Goal: Task Accomplishment & Management: Manage account settings

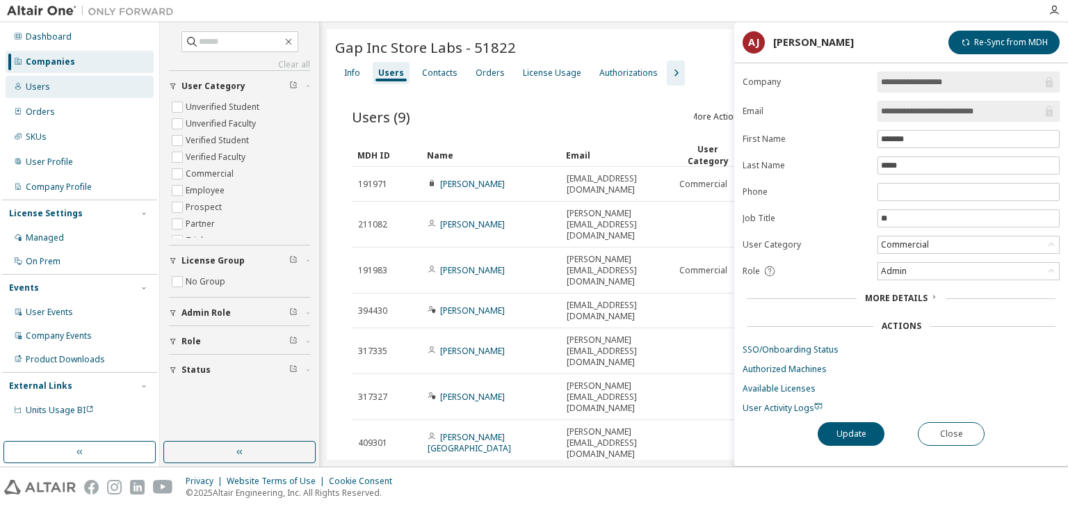
scroll to position [56, 0]
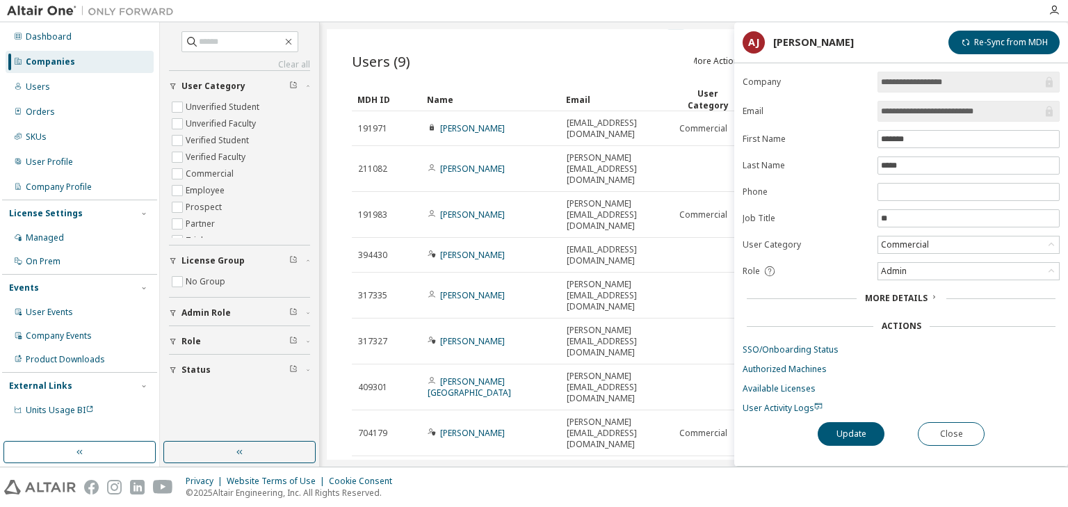
click at [51, 63] on div "Companies" at bounding box center [50, 61] width 49 height 11
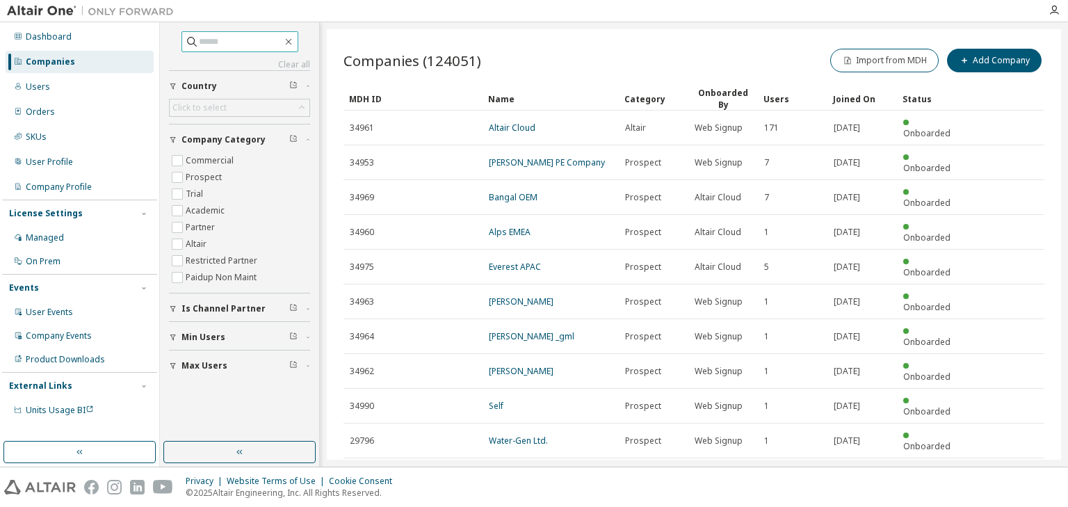
click at [249, 43] on input "text" at bounding box center [240, 42] width 83 height 14
type input "********"
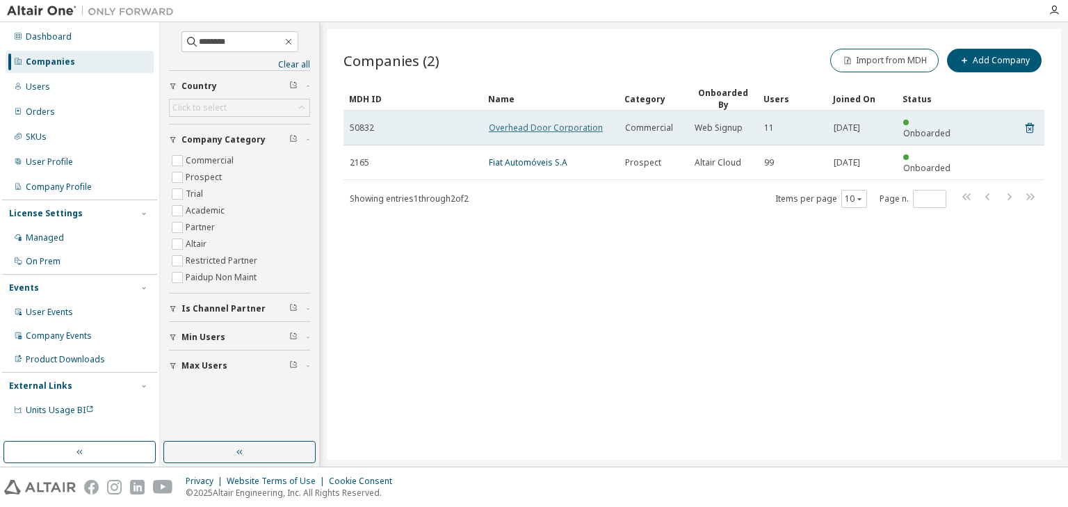
click at [533, 122] on link "Overhead Door Corporation" at bounding box center [546, 128] width 114 height 12
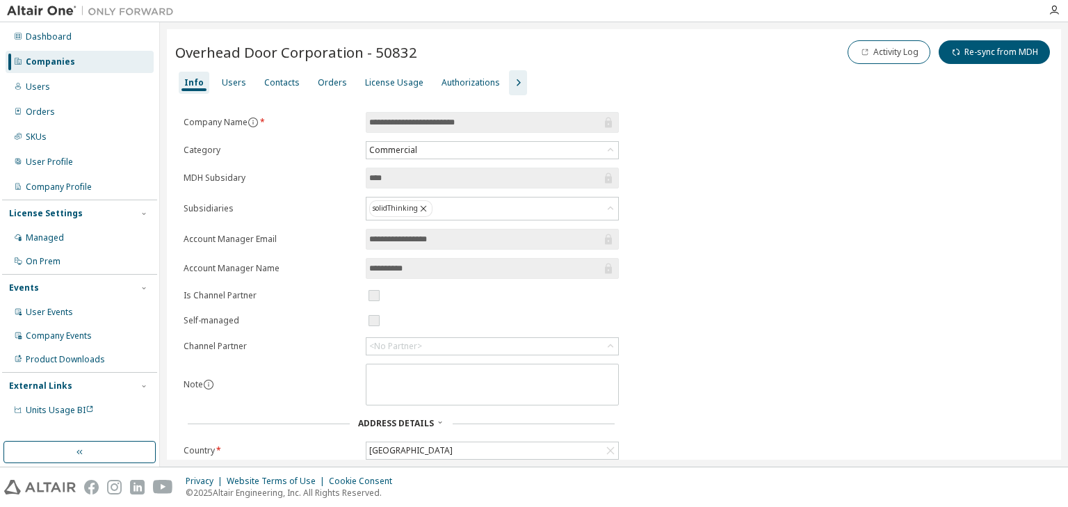
click at [510, 81] on icon "button" at bounding box center [518, 82] width 17 height 17
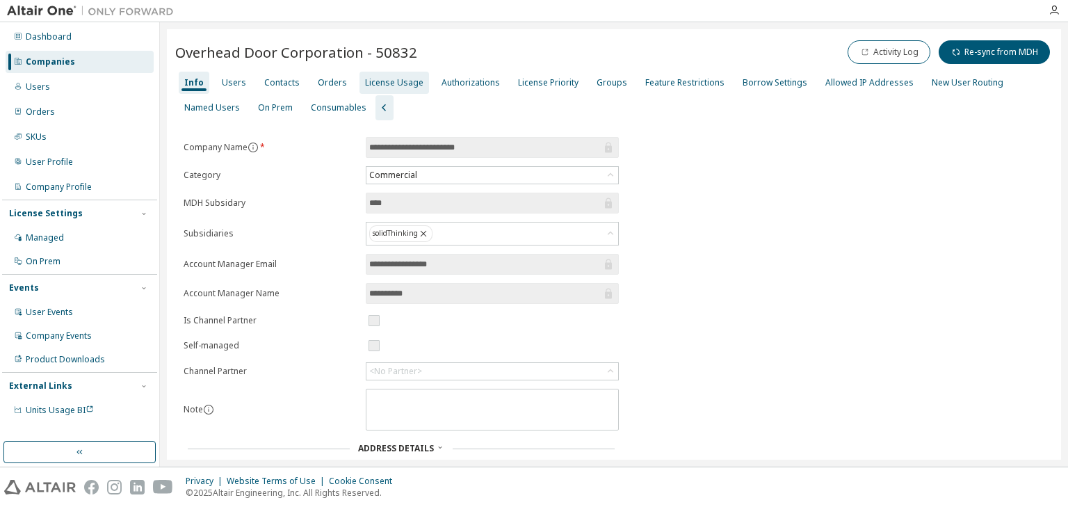
click at [369, 83] on div "License Usage" at bounding box center [394, 82] width 58 height 11
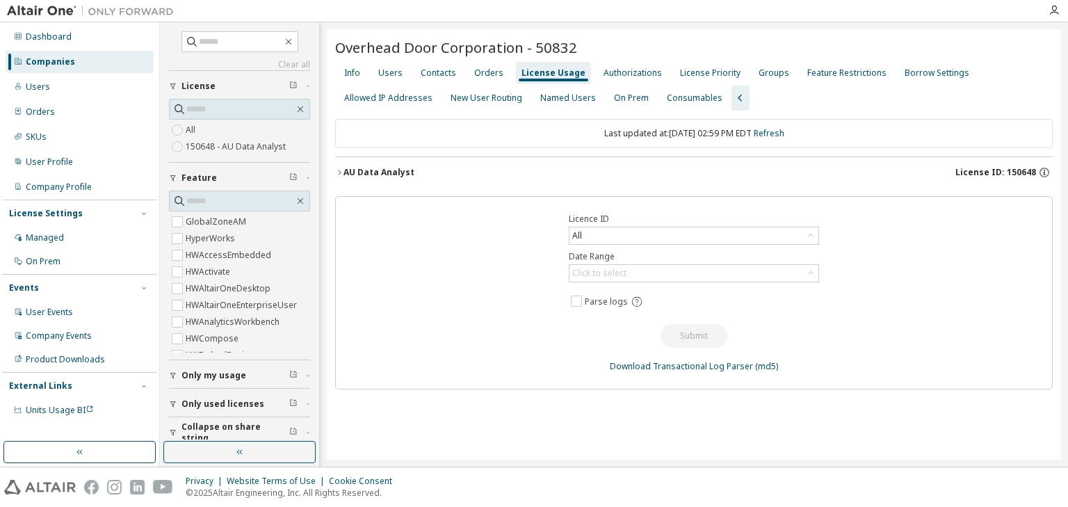
click at [337, 173] on icon "button" at bounding box center [339, 172] width 8 height 8
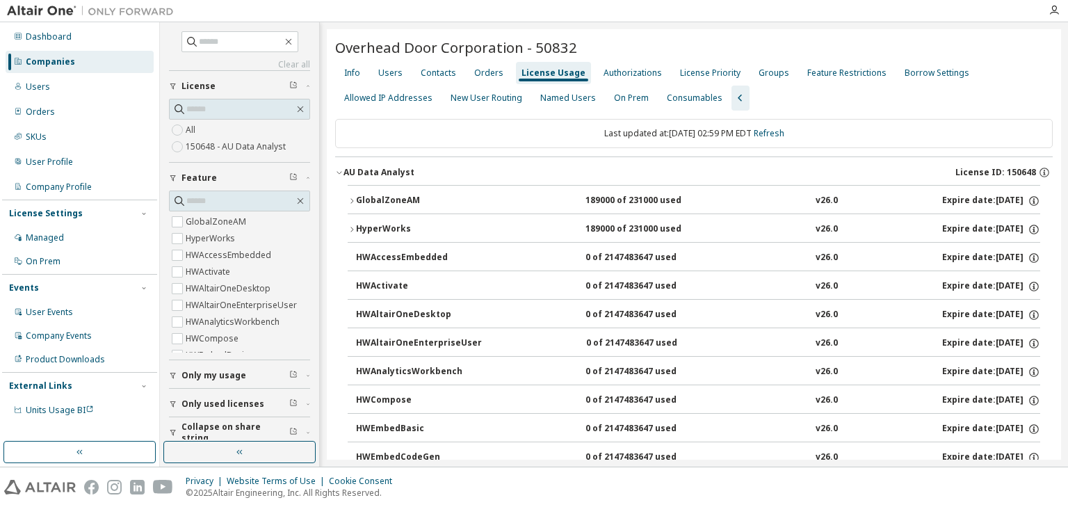
click at [353, 197] on icon "button" at bounding box center [352, 201] width 8 height 8
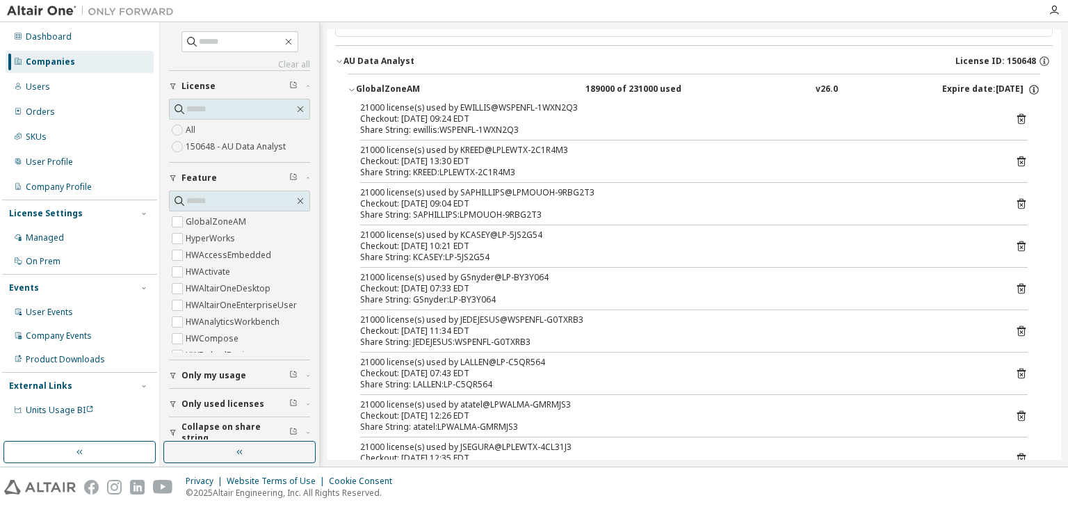
scroll to position [167, 0]
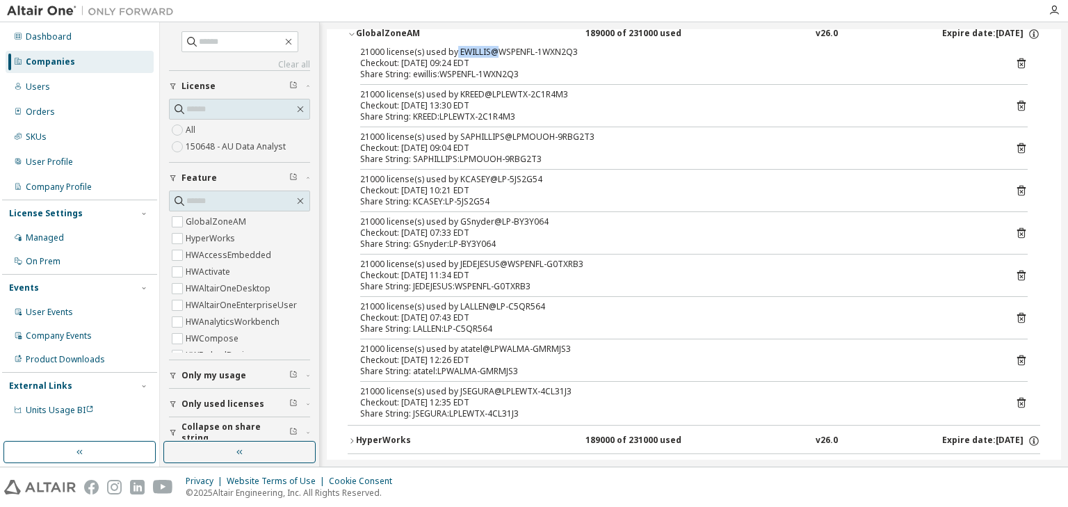
drag, startPoint x: 455, startPoint y: 56, endPoint x: 498, endPoint y: 51, distance: 42.7
click at [498, 51] on div "21000 license(s) used by EWILLIS@WSPENFL-1WXN2Q3" at bounding box center [677, 52] width 634 height 11
drag, startPoint x: 455, startPoint y: 95, endPoint x: 496, endPoint y: 95, distance: 41.7
click at [496, 95] on div "21000 license(s) used by KREED@LPLEWTX-2C1R4M3" at bounding box center [677, 94] width 634 height 11
drag, startPoint x: 456, startPoint y: 137, endPoint x: 515, endPoint y: 133, distance: 59.2
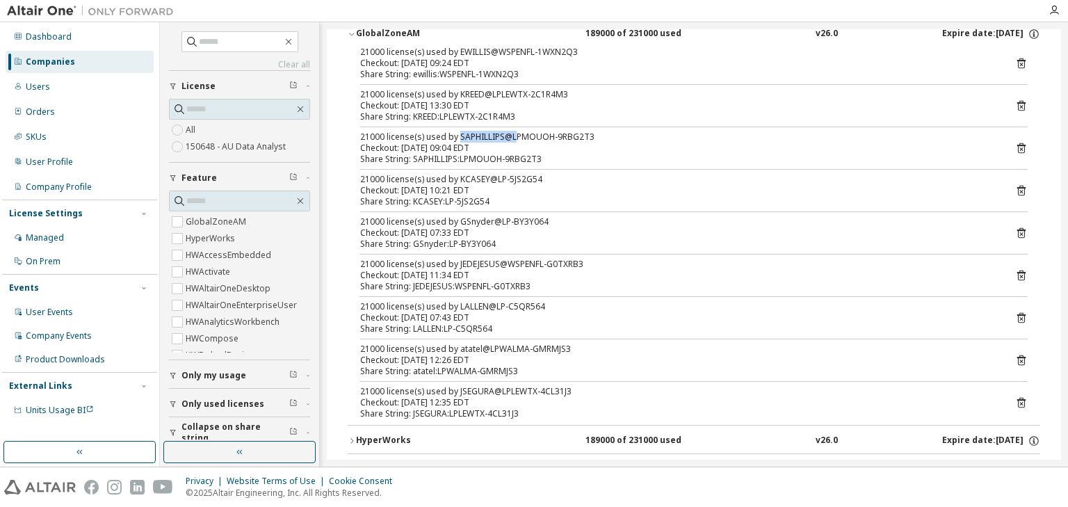
click at [515, 133] on div "21000 license(s) used by SAPHILLIPS@LPMOUOH-9RBG2T3" at bounding box center [677, 136] width 634 height 11
drag, startPoint x: 455, startPoint y: 177, endPoint x: 499, endPoint y: 175, distance: 43.9
click at [499, 175] on div "21000 license(s) used by KCASEY@LP-5JS2G54" at bounding box center [677, 179] width 634 height 11
drag, startPoint x: 458, startPoint y: 219, endPoint x: 509, endPoint y: 221, distance: 51.5
click at [509, 221] on div "21000 license(s) used by GSnyder@LP-BY3Y064" at bounding box center [677, 221] width 634 height 11
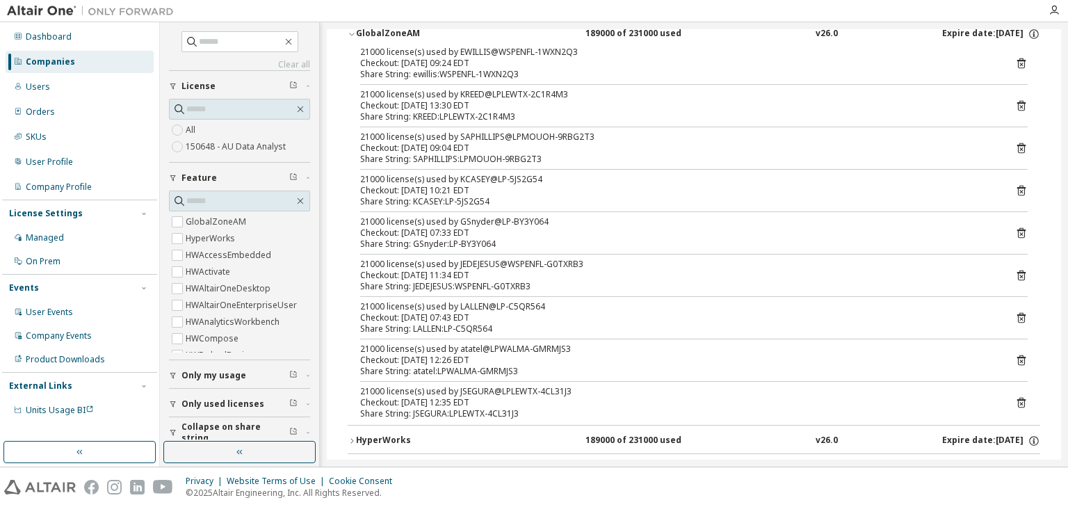
click at [562, 480] on div "Privacy Website Terms of Use Cookie Consent © 2025 Altair Engineering, Inc. All…" at bounding box center [534, 487] width 1068 height 40
drag, startPoint x: 357, startPoint y: 50, endPoint x: 410, endPoint y: 53, distance: 52.9
click at [410, 53] on div "21000 license(s) used by EWILLIS@WSPENFL-1WXN2Q3 Checkout: [DATE] 09:24 EDT Sha…" at bounding box center [694, 236] width 693 height 378
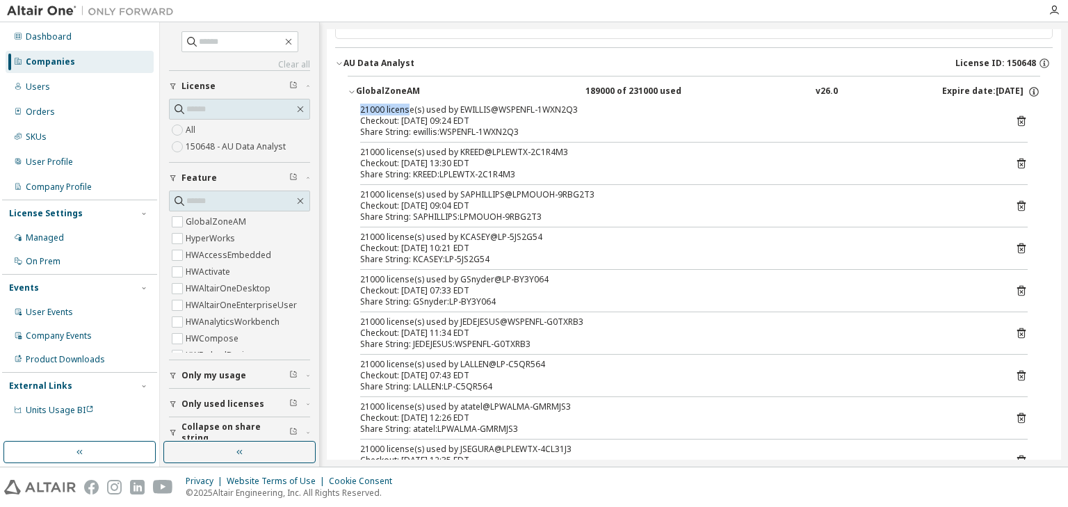
scroll to position [111, 0]
drag, startPoint x: 626, startPoint y: 92, endPoint x: 650, endPoint y: 91, distance: 24.4
click at [650, 91] on div "189000 of 231000 used" at bounding box center [647, 89] width 125 height 13
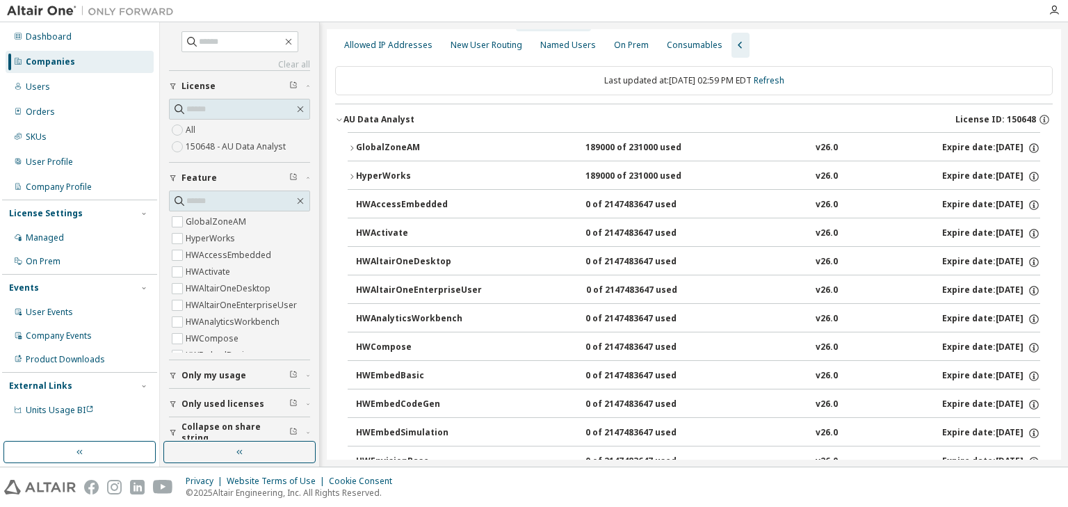
scroll to position [0, 0]
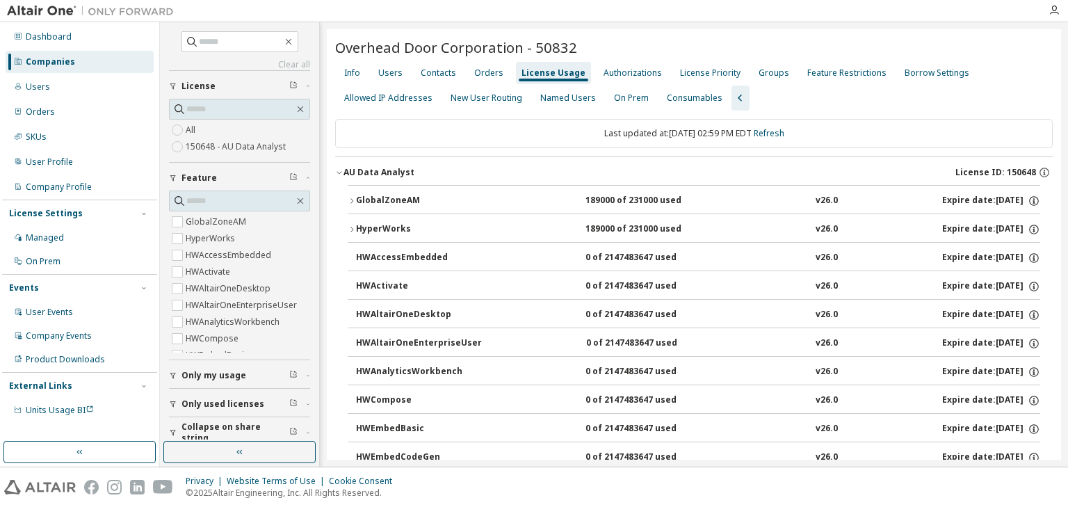
click at [353, 202] on icon "button" at bounding box center [352, 201] width 8 height 8
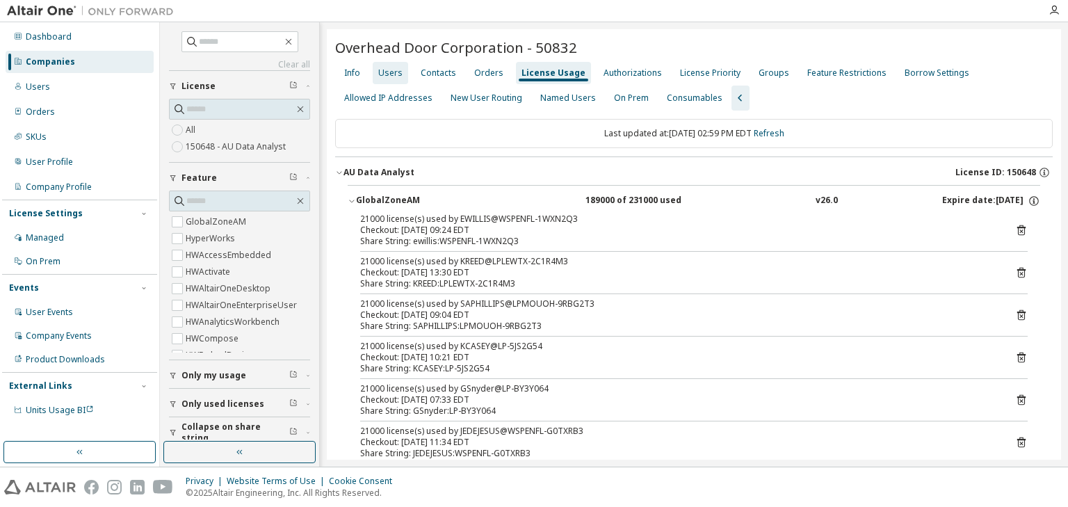
click at [381, 67] on div "Users" at bounding box center [390, 73] width 35 height 22
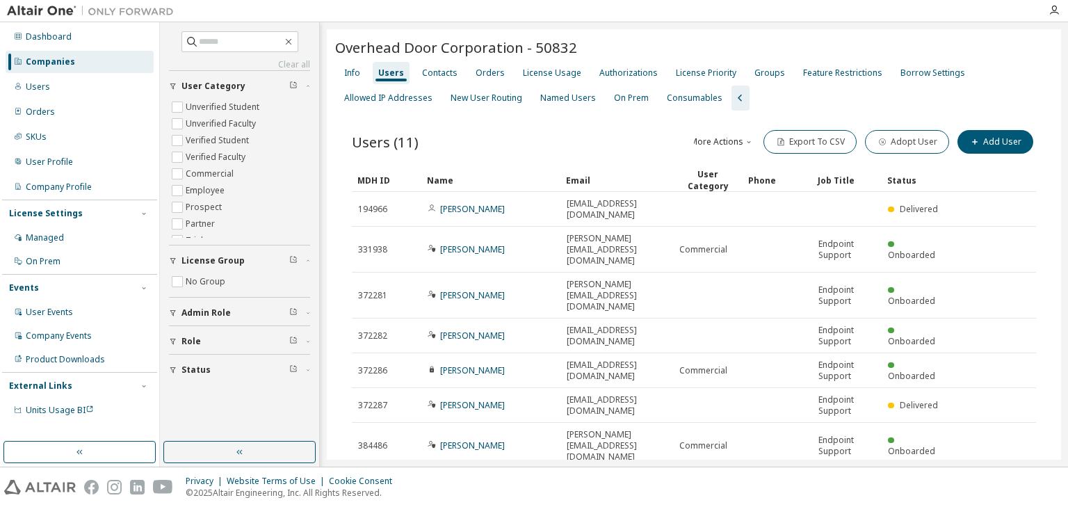
click at [483, 180] on div "Name" at bounding box center [491, 180] width 128 height 22
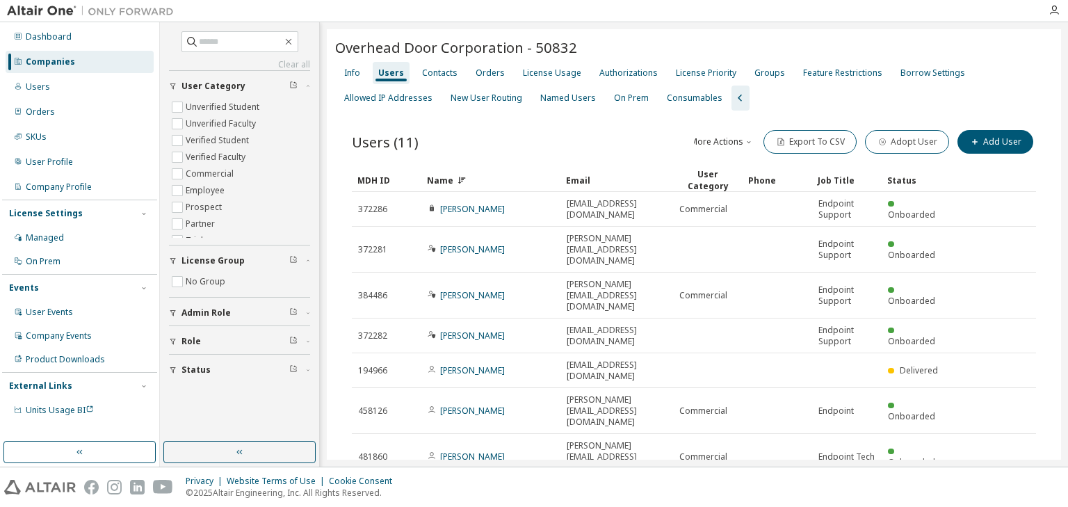
click at [500, 179] on div "Name" at bounding box center [491, 180] width 128 height 22
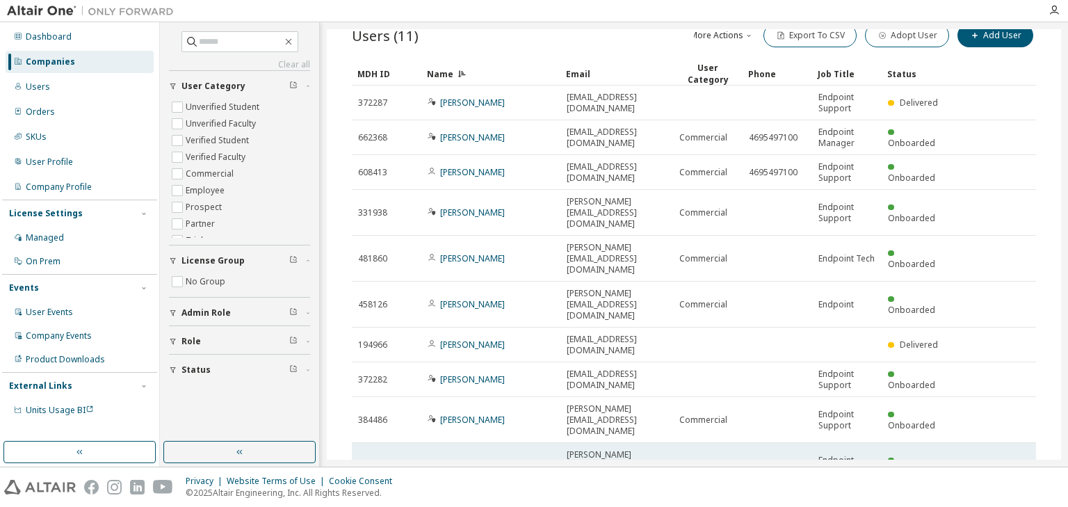
scroll to position [117, 0]
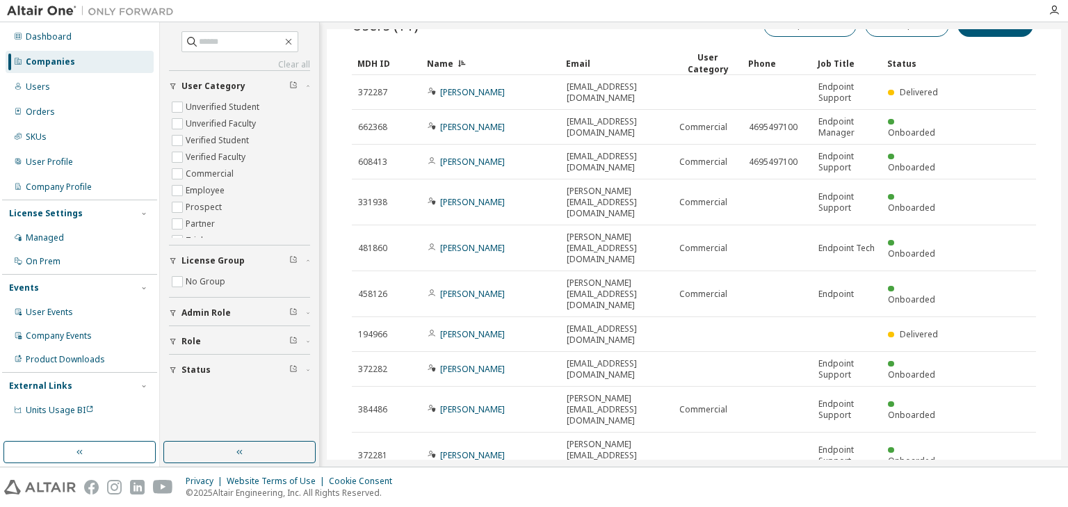
click at [847, 493] on icon "button" at bounding box center [851, 497] width 8 height 8
click at [840, 440] on div "20" at bounding box center [882, 440] width 111 height 17
click at [481, 489] on link "[PERSON_NAME]" at bounding box center [472, 495] width 65 height 12
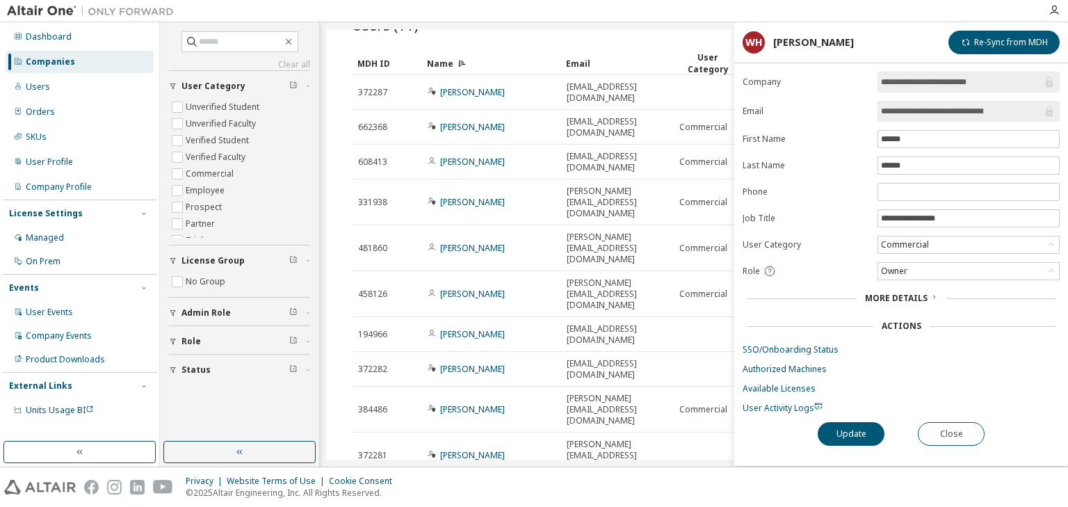
click at [929, 113] on input "**********" at bounding box center [961, 111] width 161 height 14
click at [434, 8] on div at bounding box center [610, 11] width 859 height 22
click at [953, 430] on button "Close" at bounding box center [951, 434] width 67 height 24
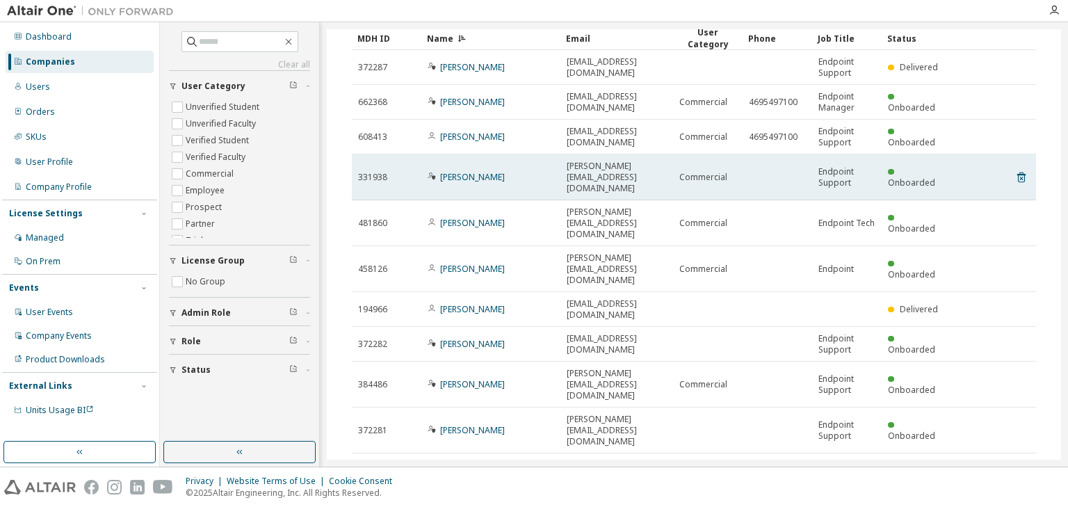
scroll to position [152, 0]
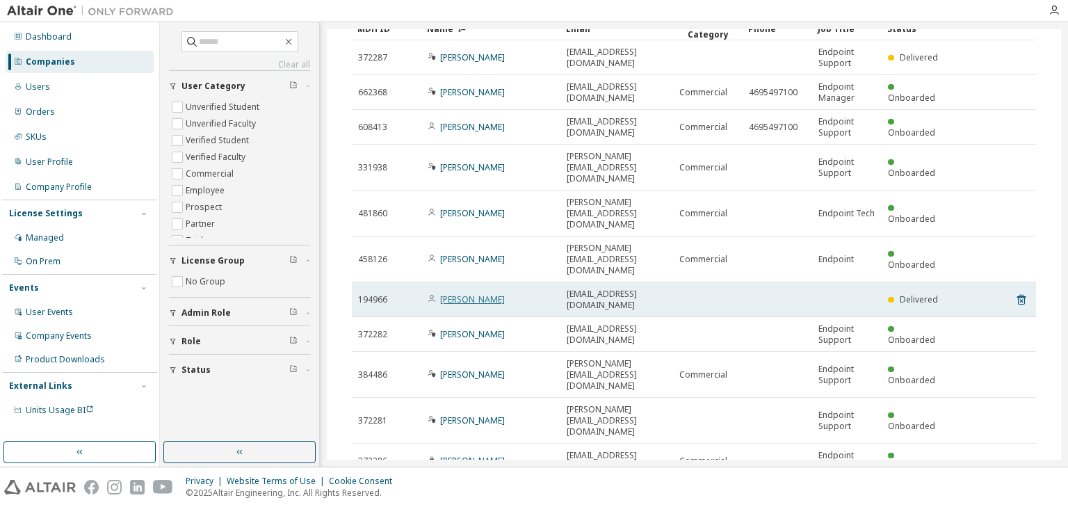
click at [460, 293] on link "[PERSON_NAME]" at bounding box center [472, 299] width 65 height 12
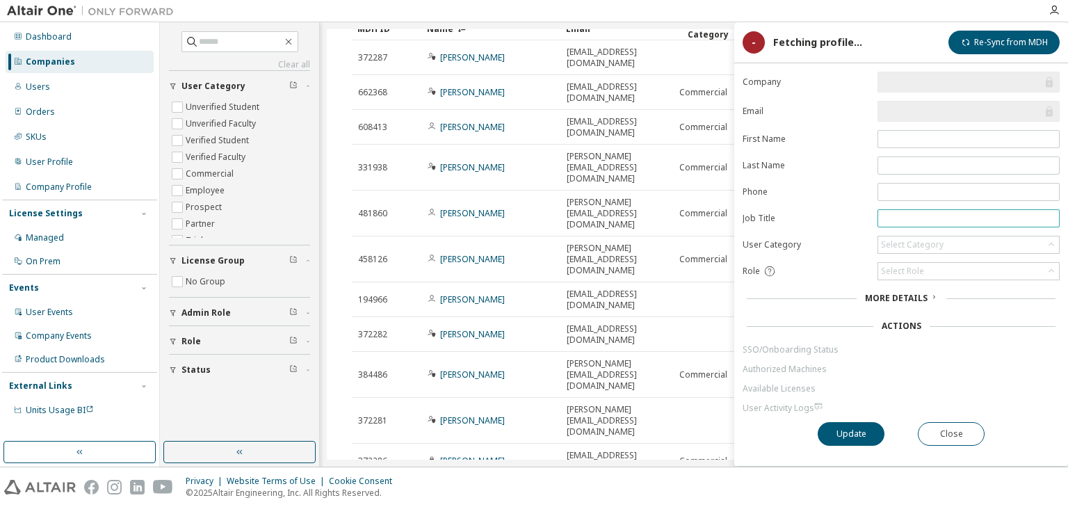
click at [890, 217] on input "text" at bounding box center [968, 218] width 175 height 11
paste input "**********"
type input "**********"
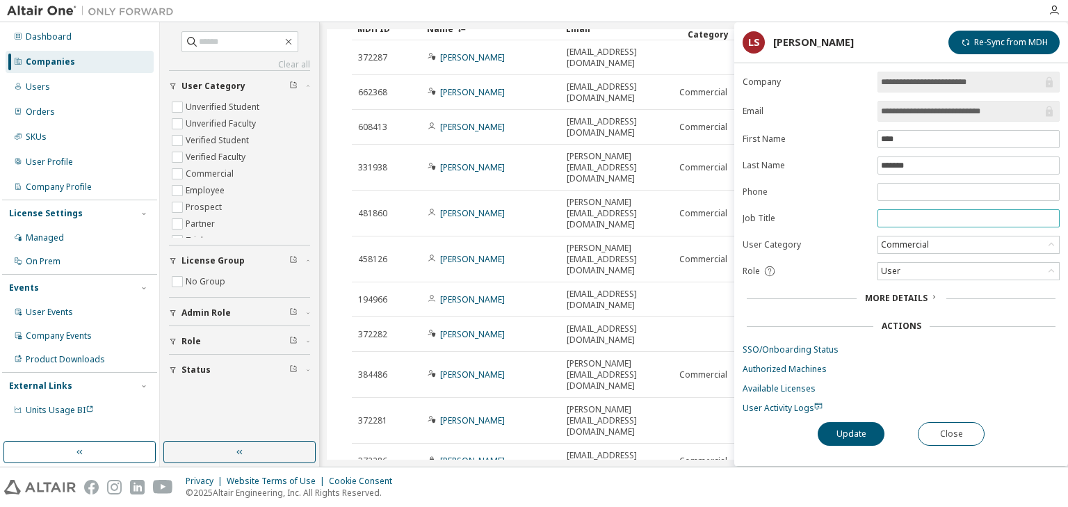
click at [898, 214] on input "text" at bounding box center [968, 218] width 175 height 11
paste input "**********"
click at [969, 223] on span "**********" at bounding box center [968, 218] width 182 height 18
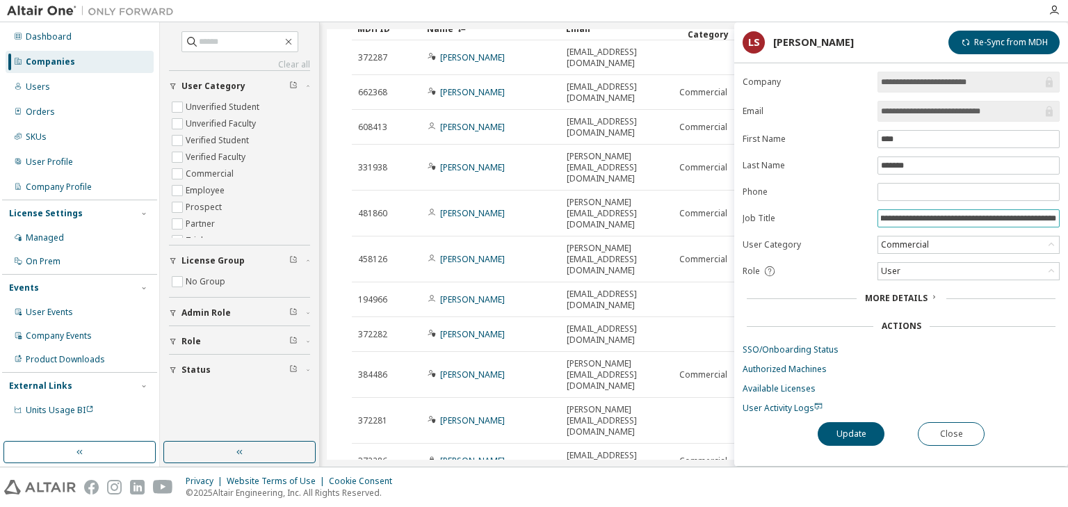
drag, startPoint x: 1007, startPoint y: 216, endPoint x: 1147, endPoint y: 214, distance: 139.8
click at [1067, 214] on html "**********" at bounding box center [534, 253] width 1068 height 507
type input "**********"
click at [856, 432] on button "Update" at bounding box center [851, 434] width 67 height 24
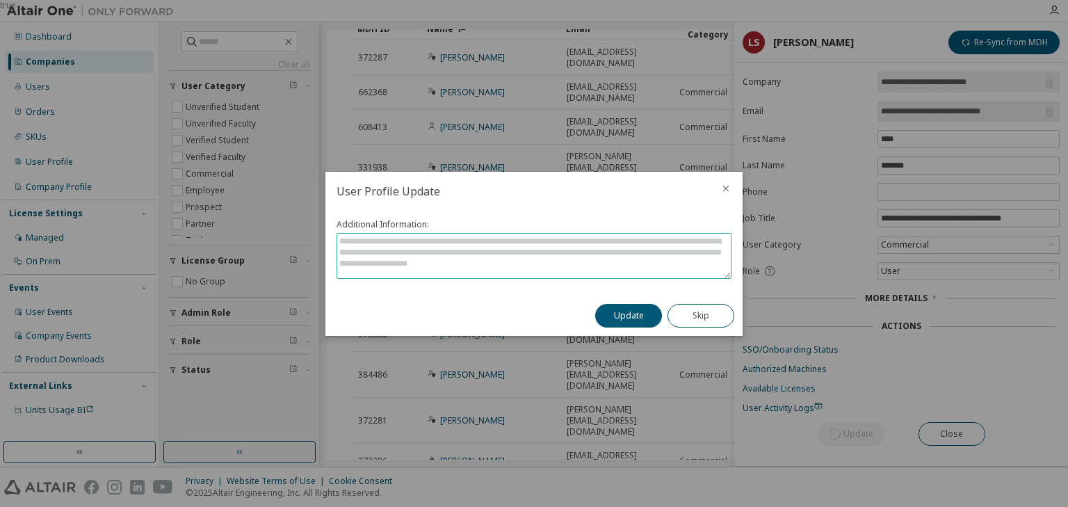
click at [500, 261] on textarea at bounding box center [534, 256] width 394 height 44
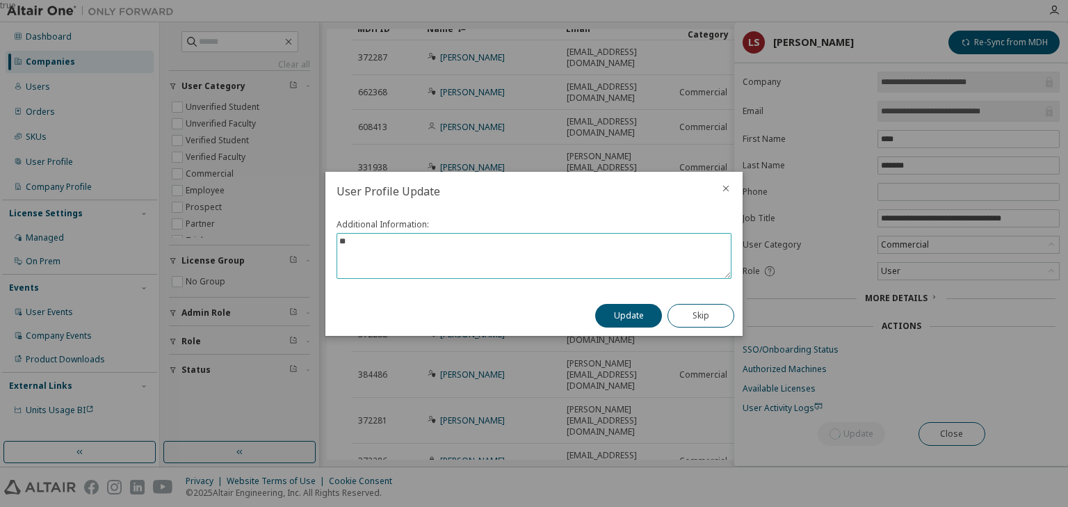
type textarea "*"
type textarea "**********"
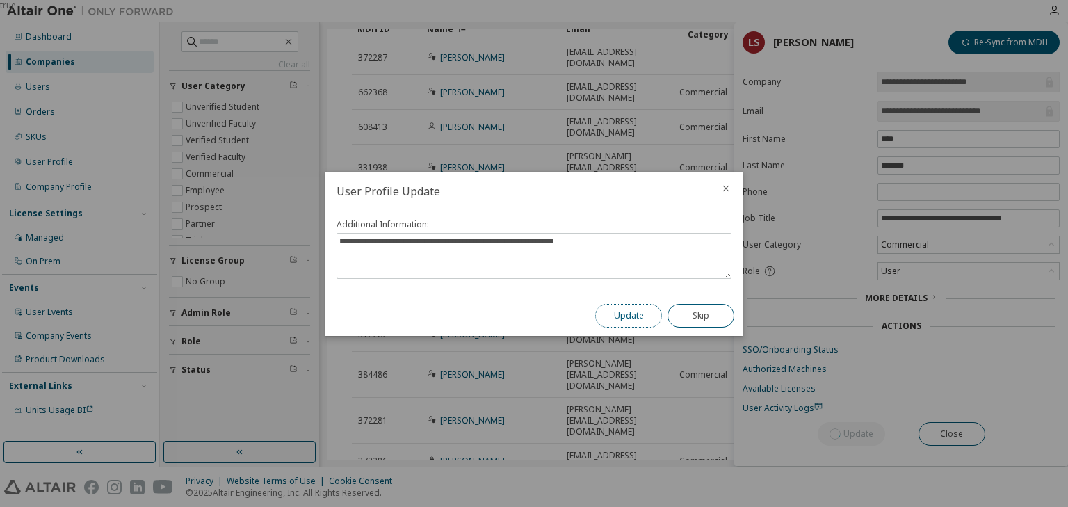
click at [615, 311] on button "Update" at bounding box center [628, 316] width 67 height 24
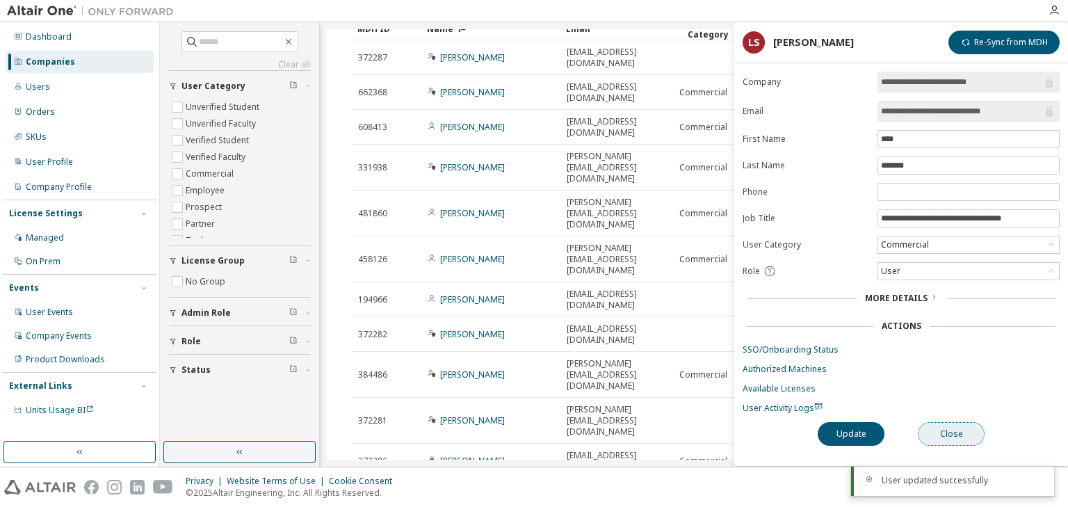
click at [958, 437] on button "Close" at bounding box center [951, 434] width 67 height 24
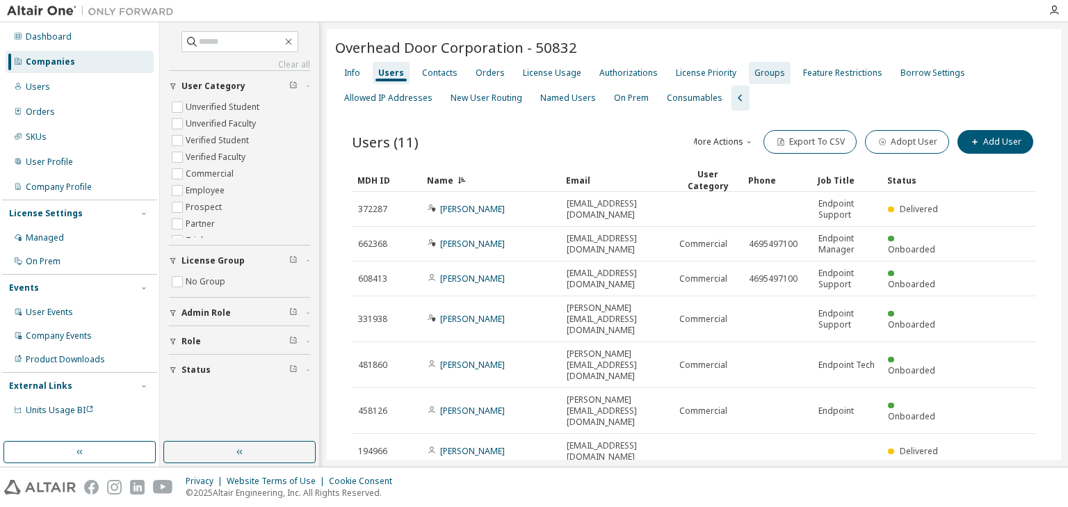
click at [600, 76] on div "Authorizations" at bounding box center [628, 72] width 58 height 11
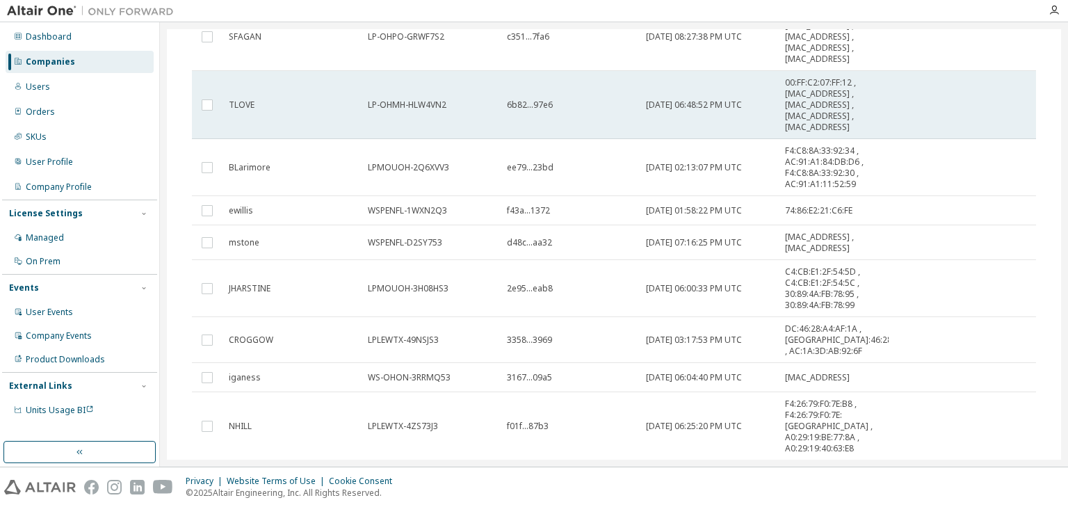
scroll to position [316, 0]
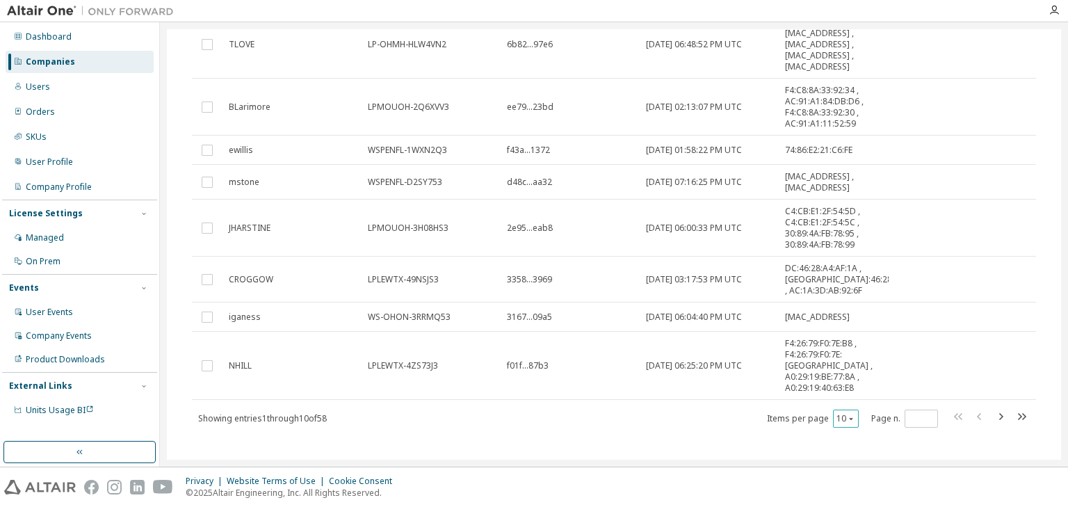
click at [847, 414] on icon "button" at bounding box center [851, 418] width 8 height 8
click at [845, 455] on div "30" at bounding box center [882, 457] width 111 height 17
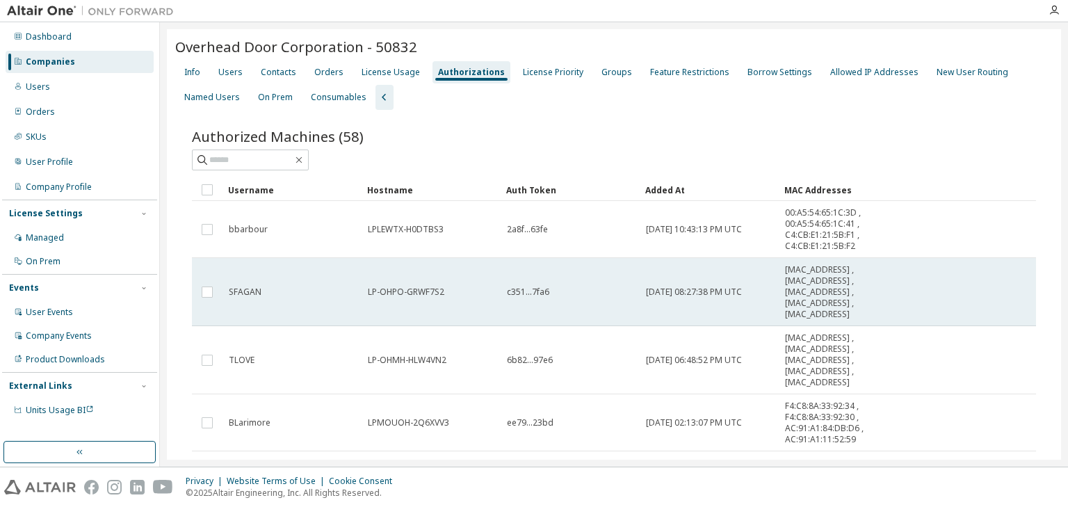
scroll to position [0, 0]
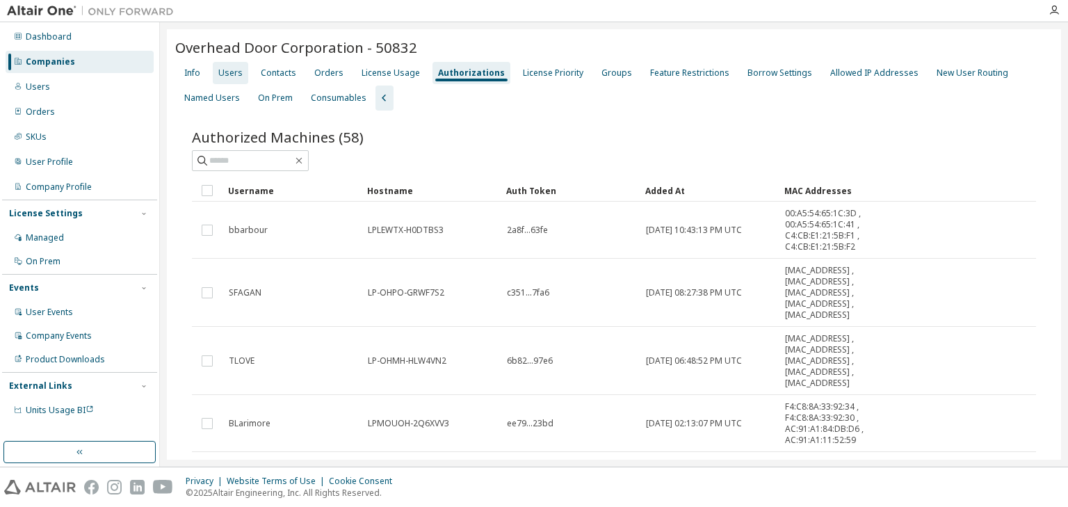
click at [225, 75] on div "Users" at bounding box center [230, 72] width 24 height 11
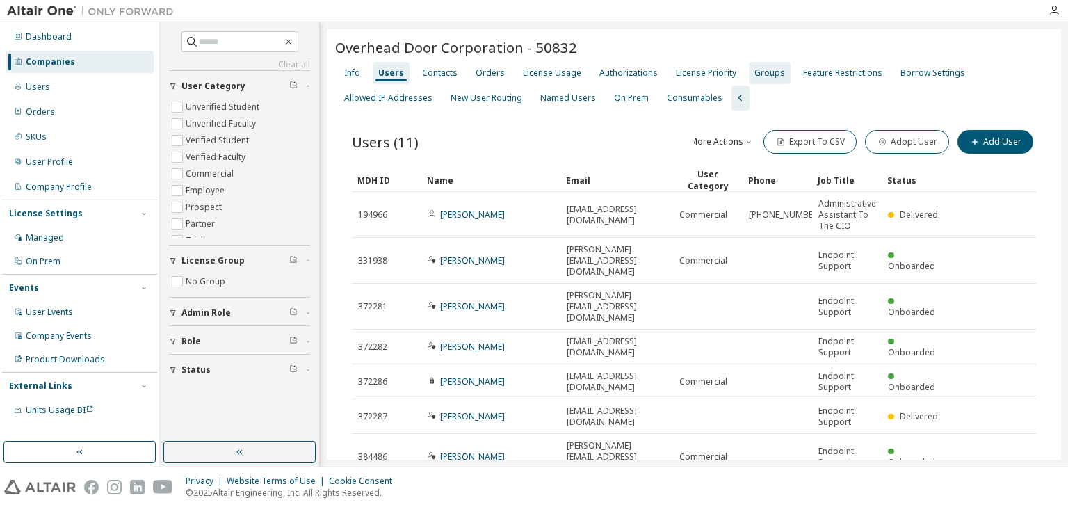
click at [604, 72] on div "Authorizations" at bounding box center [628, 72] width 58 height 11
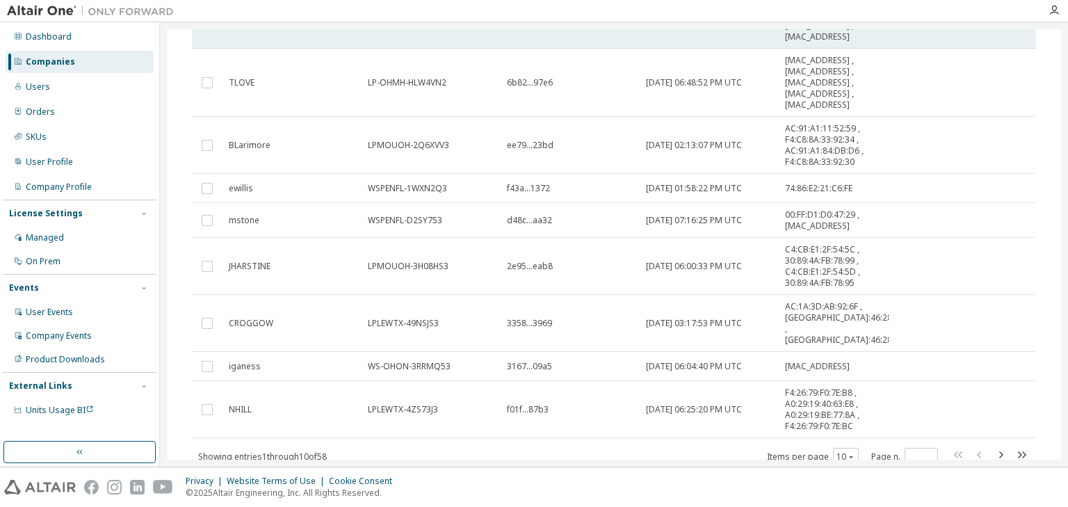
scroll to position [316, 0]
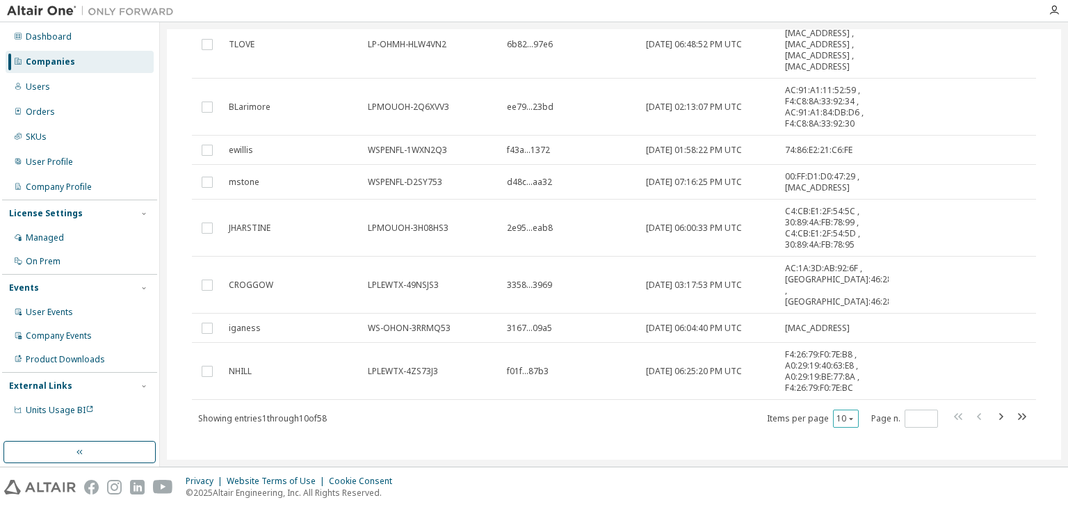
click at [843, 412] on div "10" at bounding box center [846, 419] width 26 height 18
click at [847, 414] on icon "button" at bounding box center [851, 418] width 8 height 8
click at [842, 456] on div "30" at bounding box center [882, 457] width 111 height 17
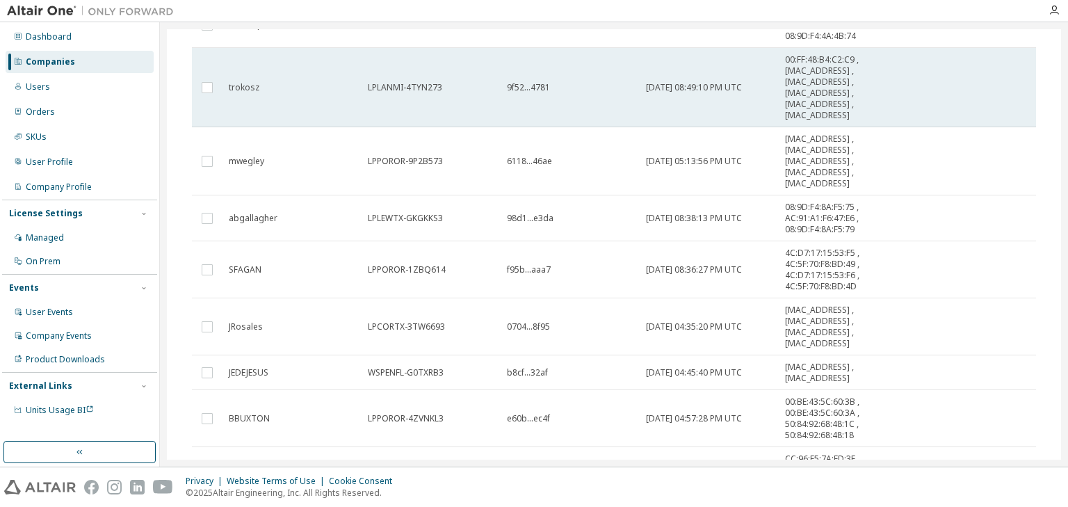
scroll to position [873, 0]
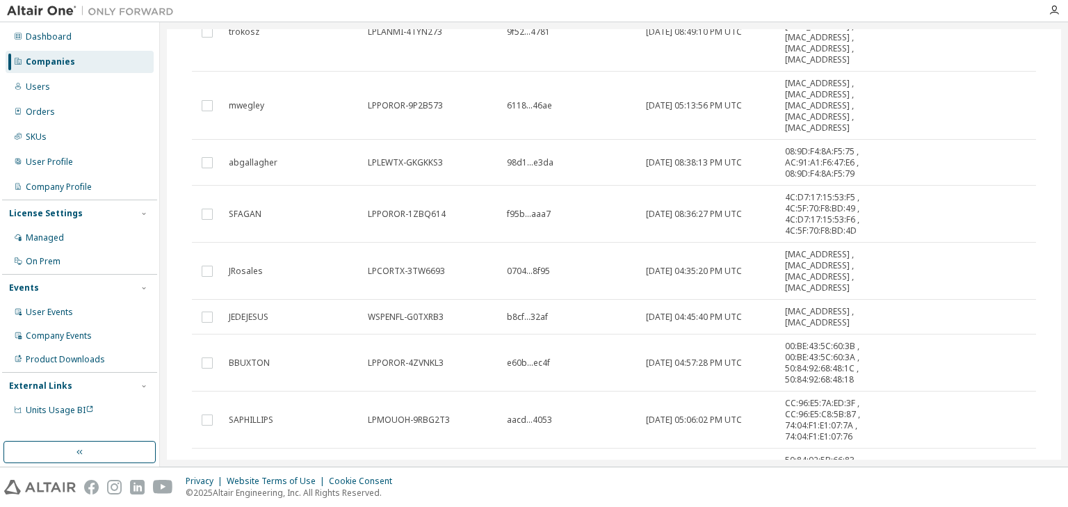
click at [1049, 18] on div at bounding box center [1054, 10] width 28 height 21
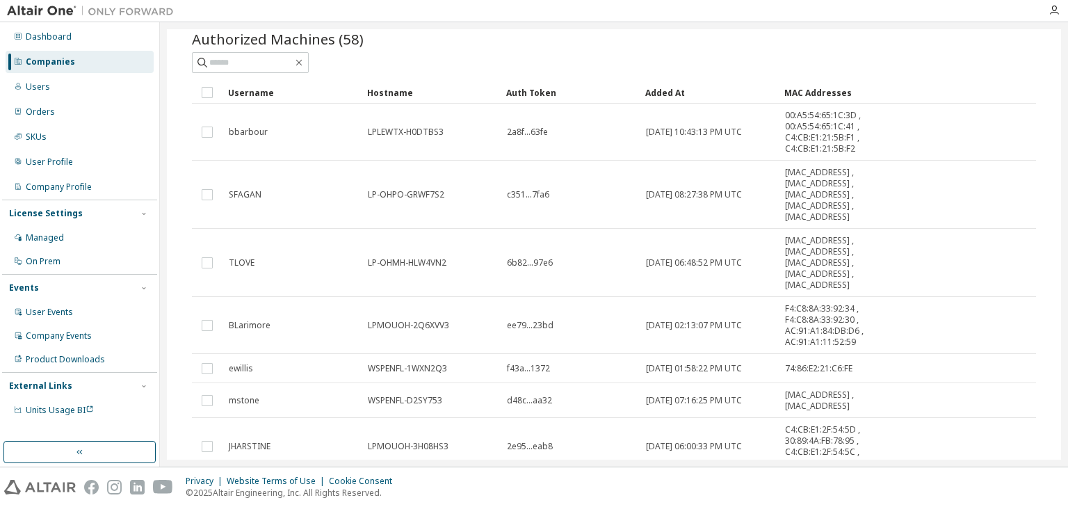
scroll to position [0, 0]
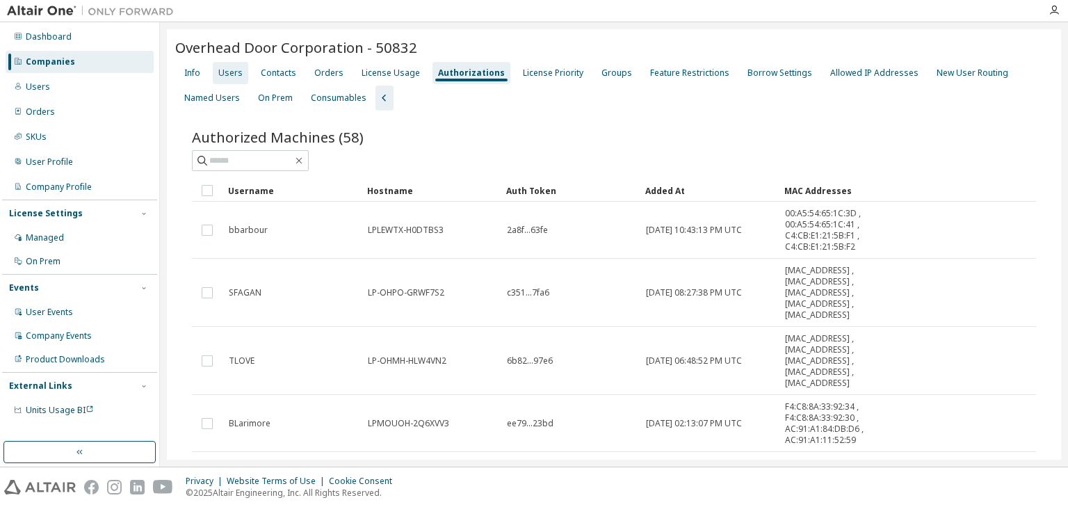
click at [230, 72] on div "Users" at bounding box center [230, 72] width 24 height 11
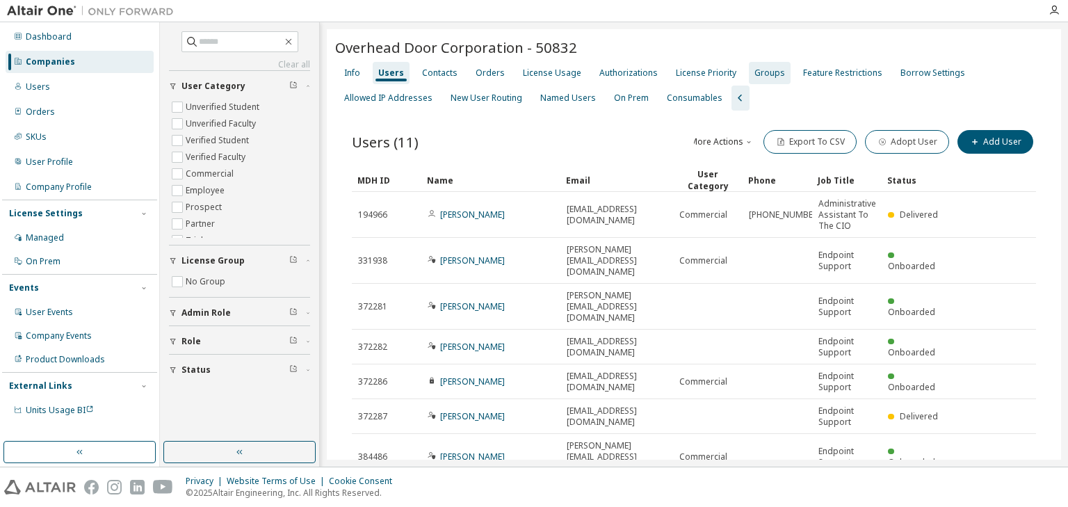
click at [614, 74] on div "Authorizations" at bounding box center [628, 72] width 58 height 11
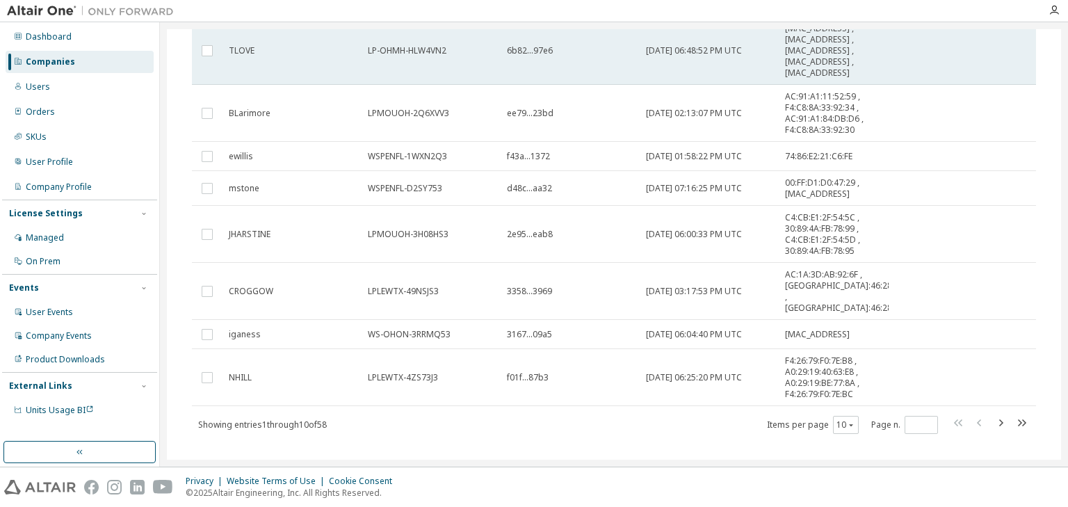
scroll to position [316, 0]
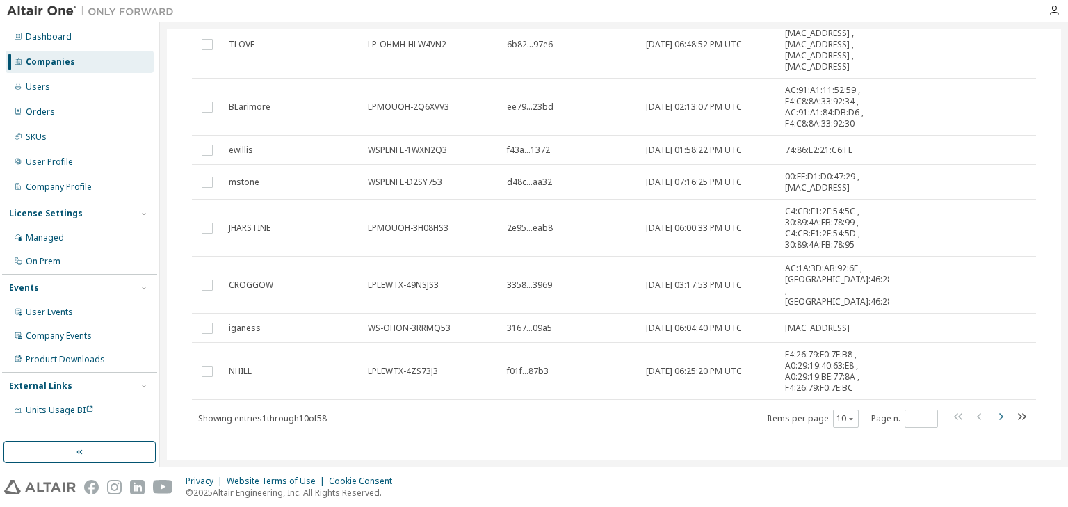
click at [997, 408] on icon "button" at bounding box center [1000, 416] width 17 height 17
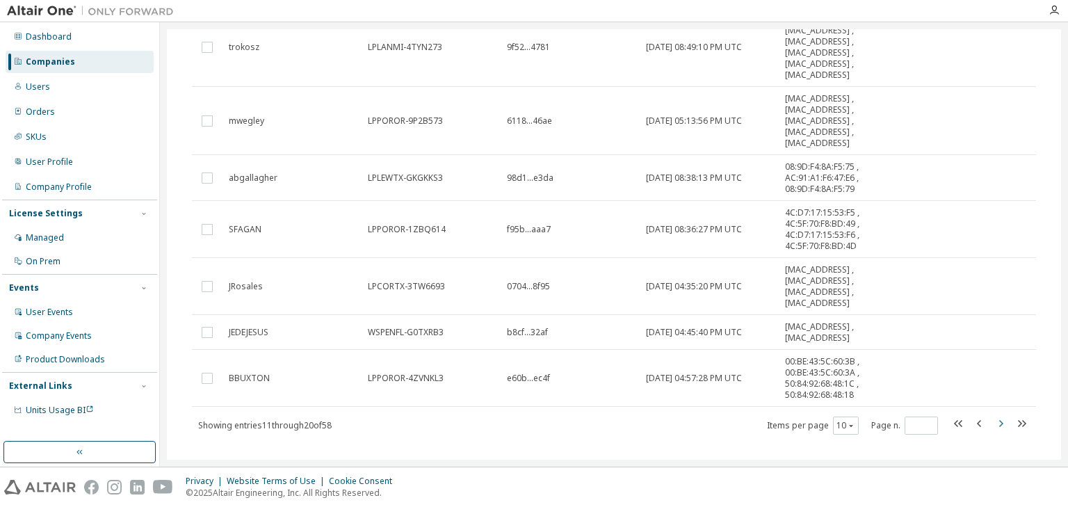
scroll to position [372, 0]
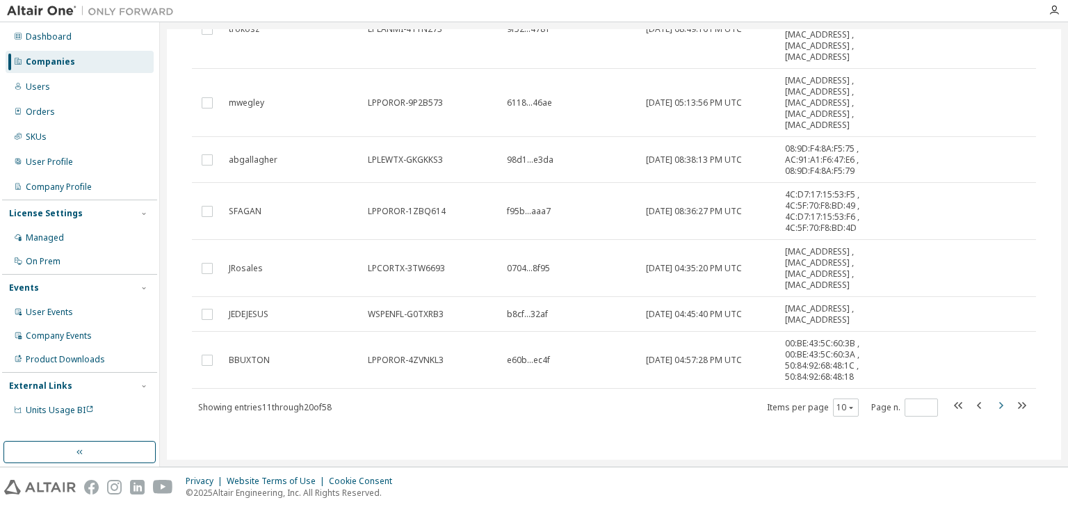
click at [996, 401] on icon "button" at bounding box center [1000, 405] width 17 height 17
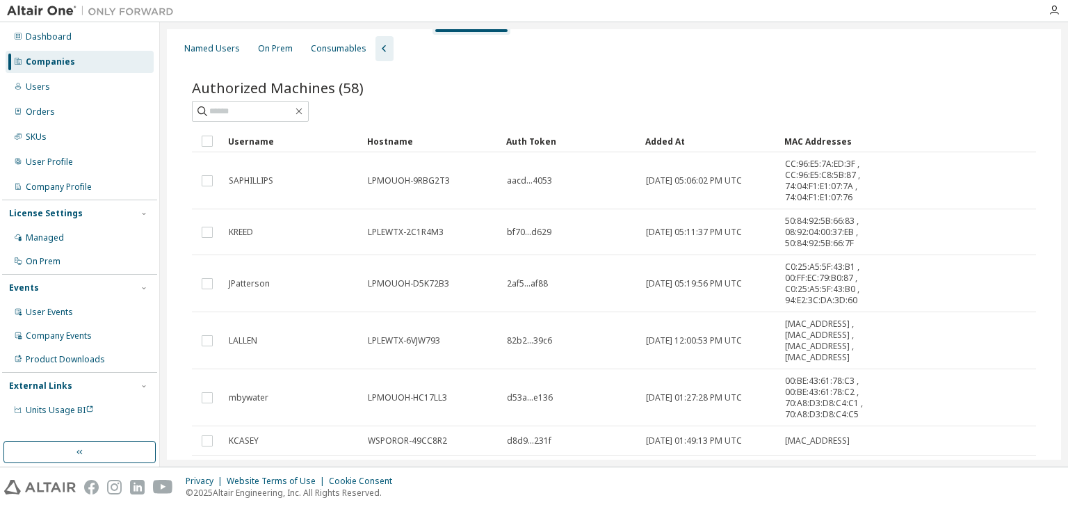
scroll to position [344, 0]
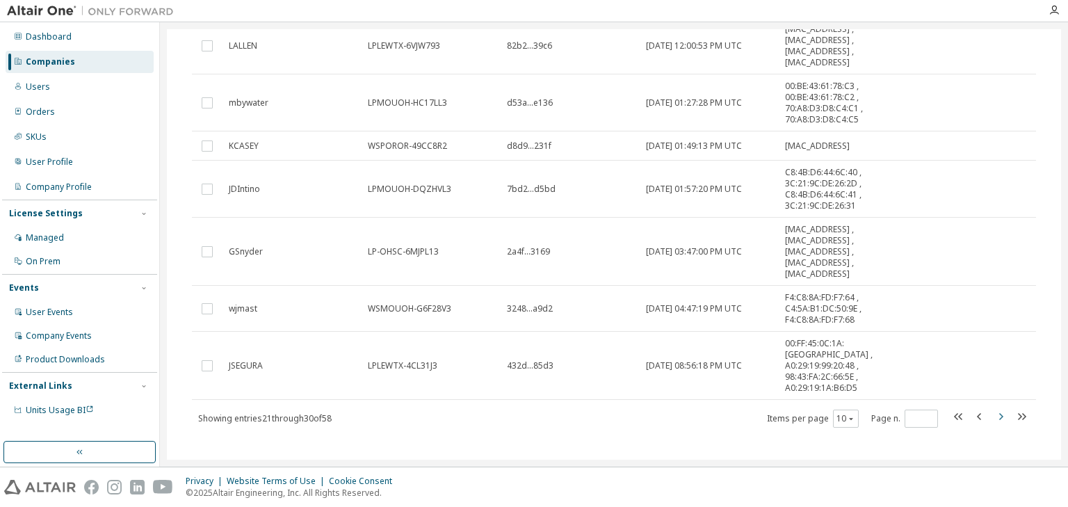
click at [997, 408] on icon "button" at bounding box center [1000, 416] width 17 height 17
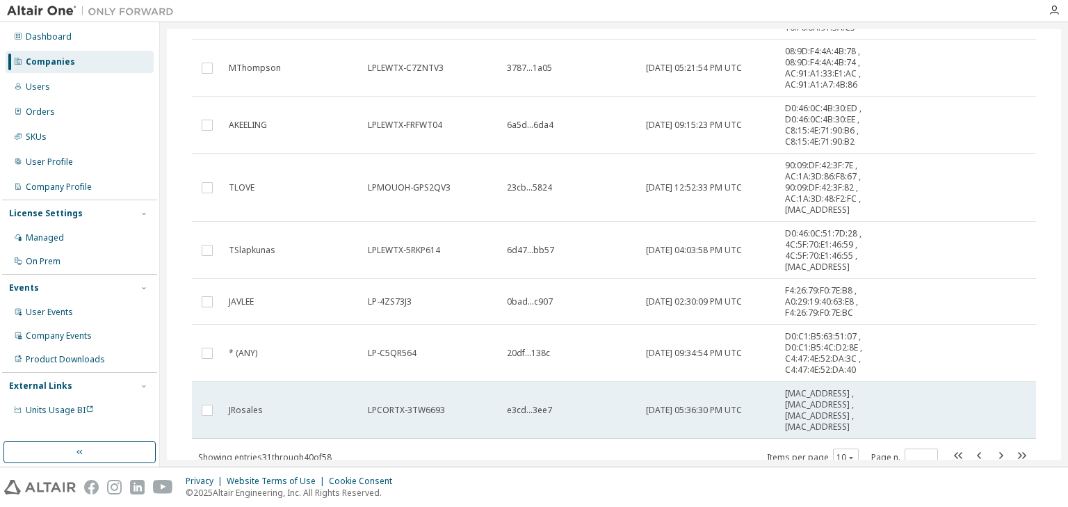
click at [997, 407] on tr "JRosales LPCORTX-3TW6693 e3cd...3ee7 [DATE] 05:36:30 PM UTC [MAC_ADDRESS] , [MA…" at bounding box center [614, 410] width 844 height 57
click at [997, 409] on tr "JRosales LPCORTX-3TW6693 e3cd...3ee7 [DATE] 05:36:30 PM UTC [MAC_ADDRESS] , [MA…" at bounding box center [614, 410] width 844 height 57
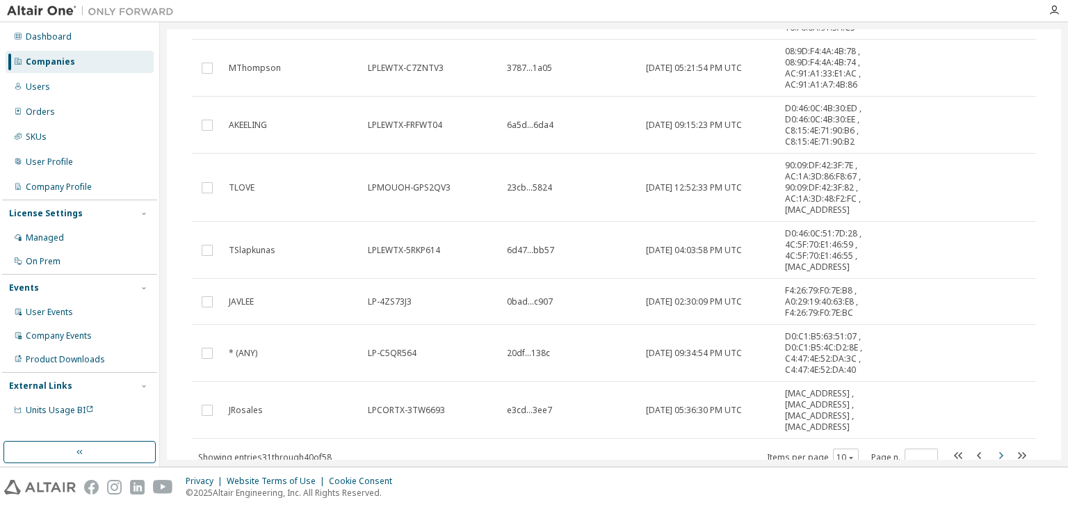
click at [992, 454] on icon "button" at bounding box center [1000, 455] width 17 height 17
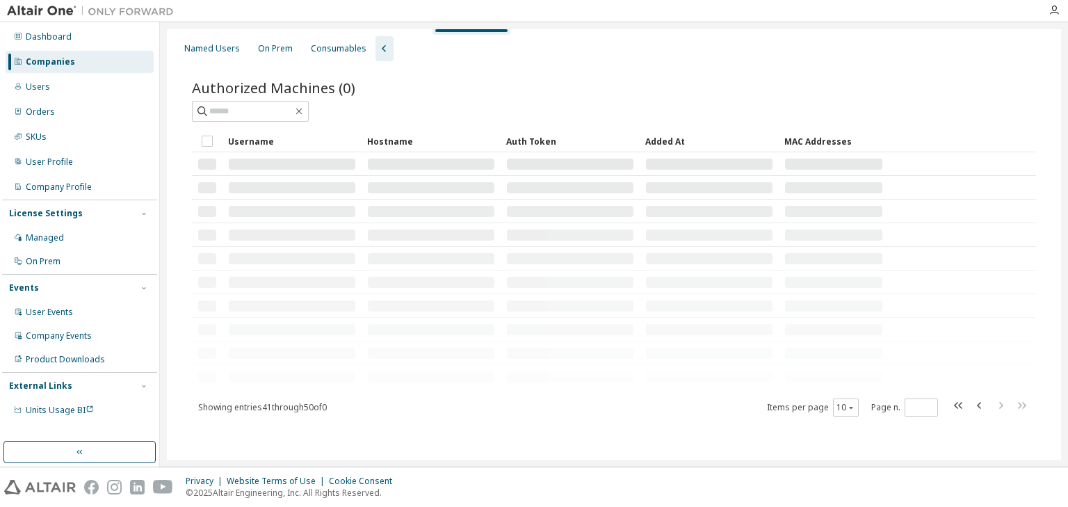
scroll to position [238, 0]
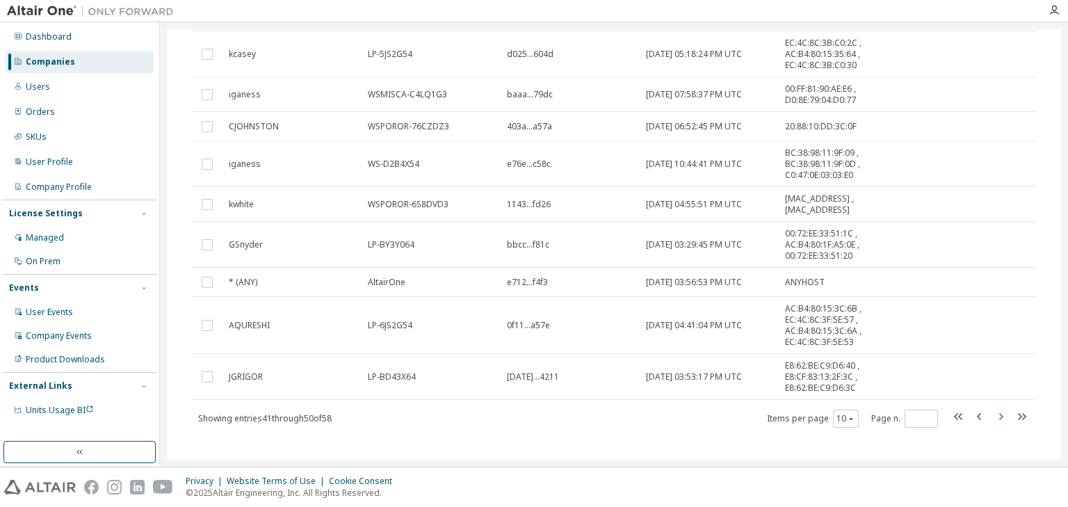
click at [999, 413] on icon "button" at bounding box center [1001, 416] width 4 height 7
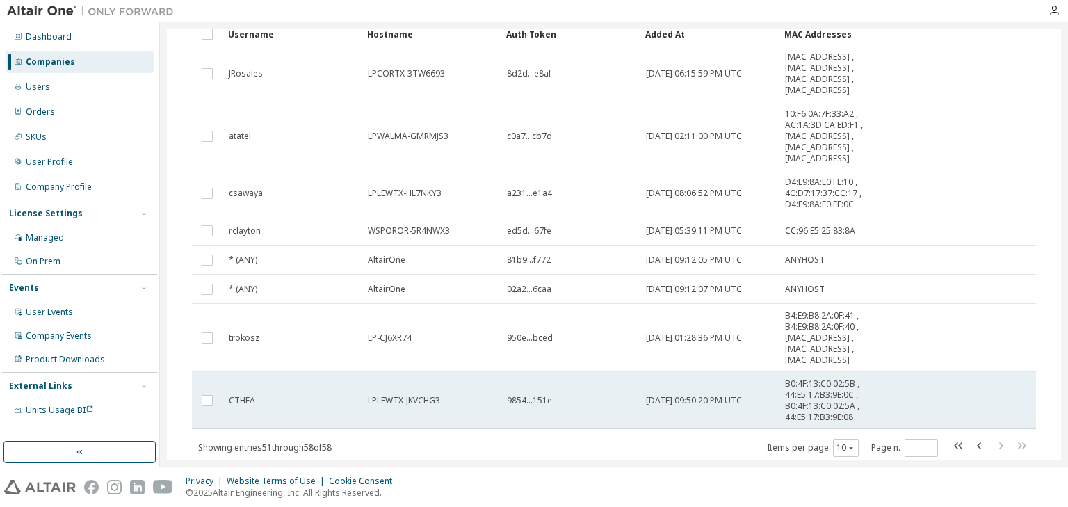
scroll to position [197, 0]
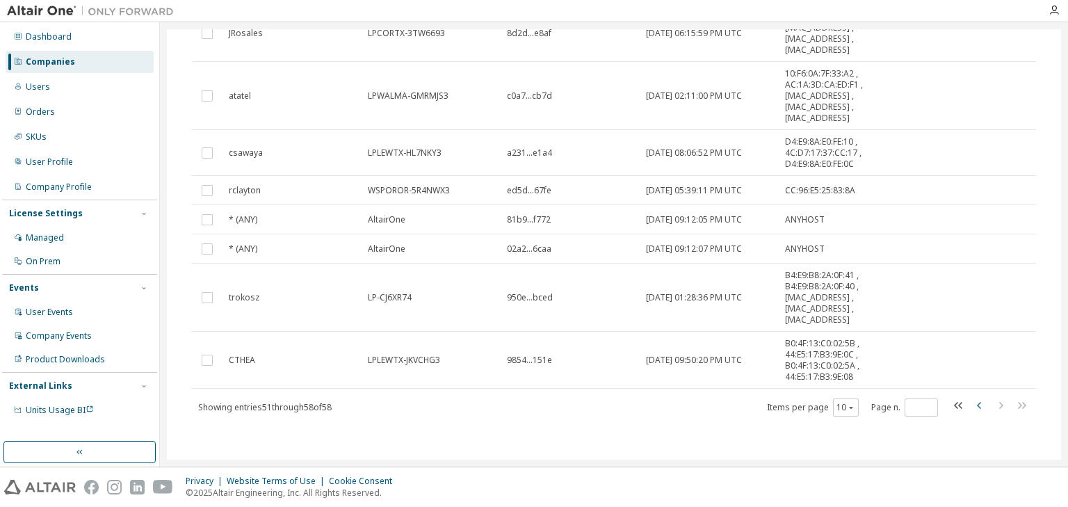
click at [977, 405] on icon "button" at bounding box center [979, 405] width 4 height 7
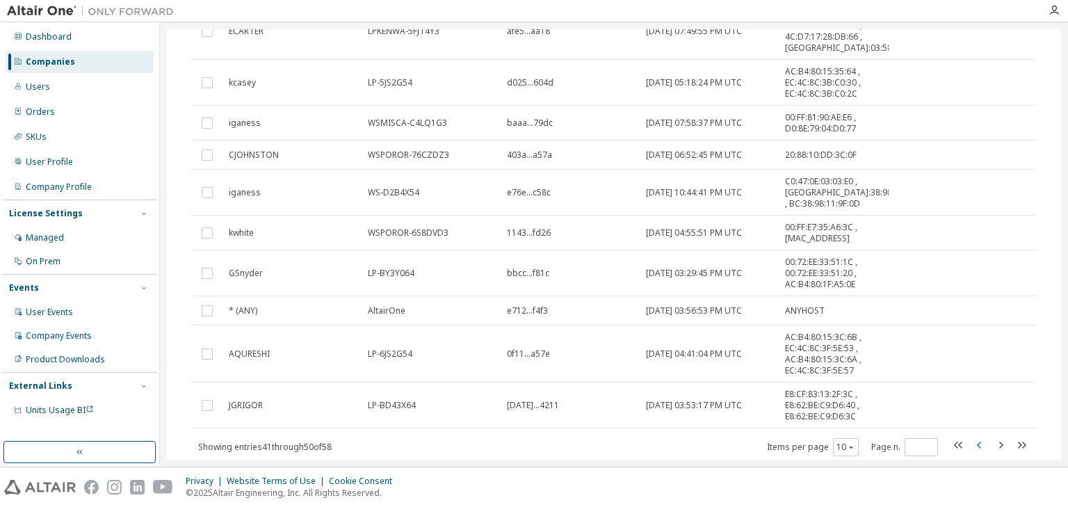
scroll to position [238, 0]
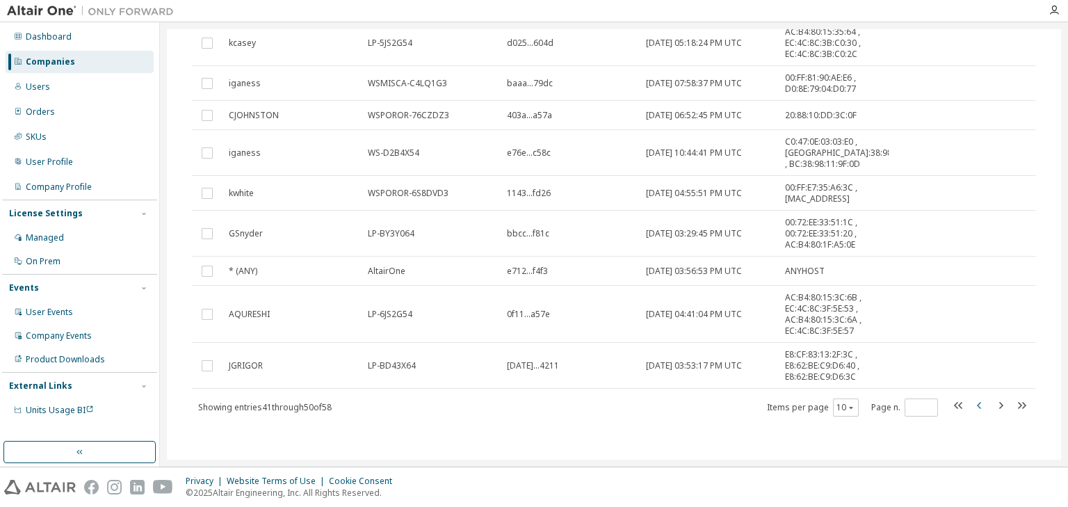
click at [971, 407] on icon "button" at bounding box center [979, 405] width 17 height 17
type input "*"
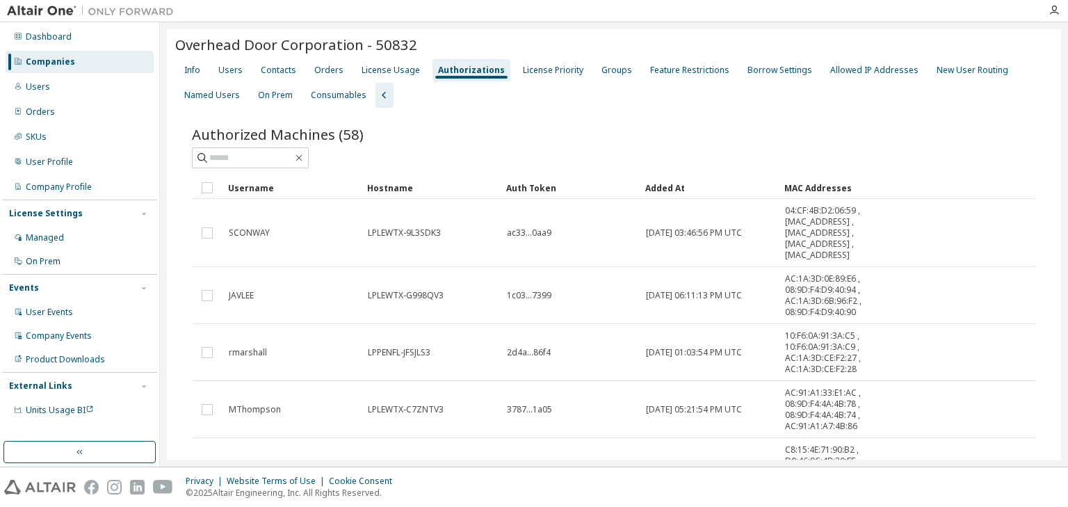
scroll to position [0, 0]
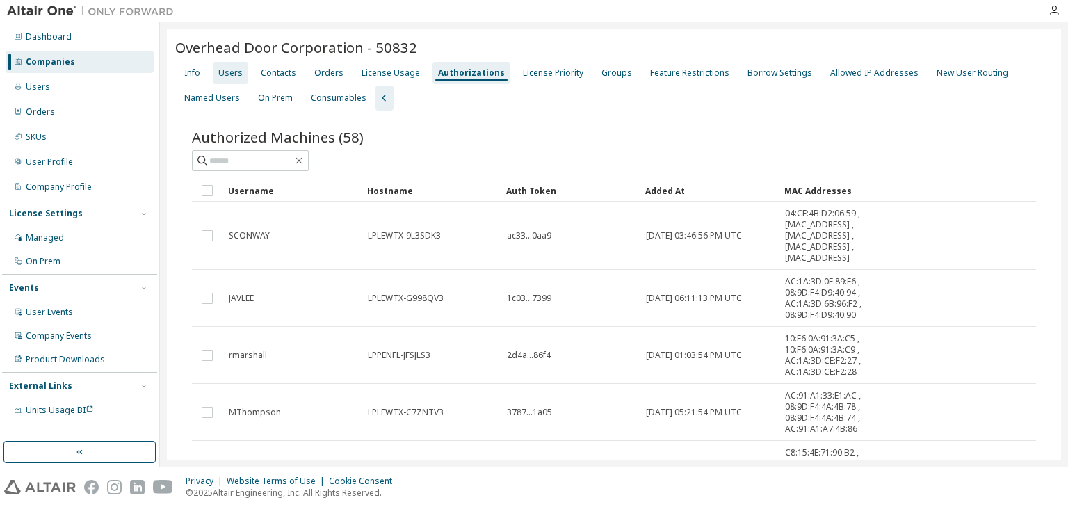
click at [237, 71] on div "Users" at bounding box center [230, 72] width 24 height 11
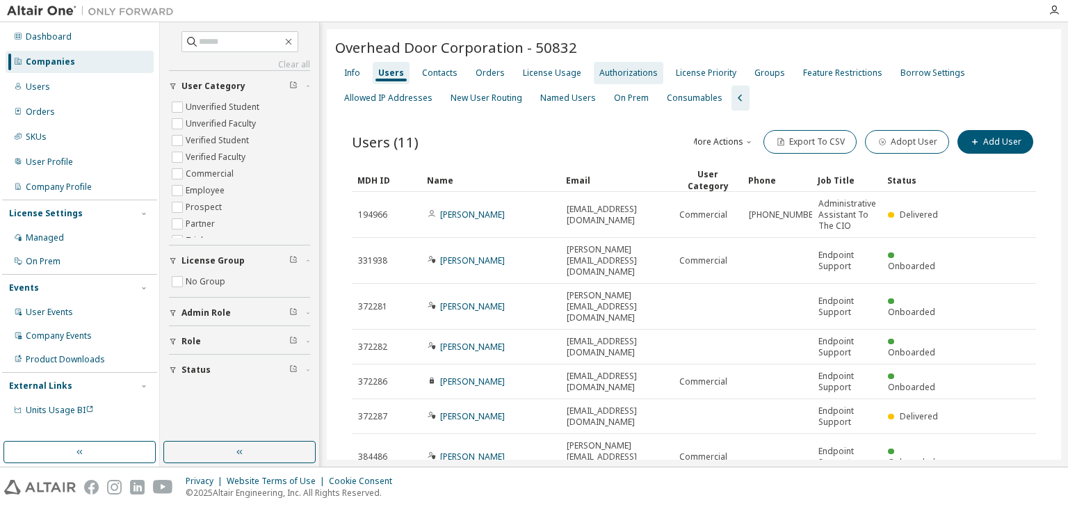
click at [606, 72] on div "Authorizations" at bounding box center [628, 72] width 58 height 11
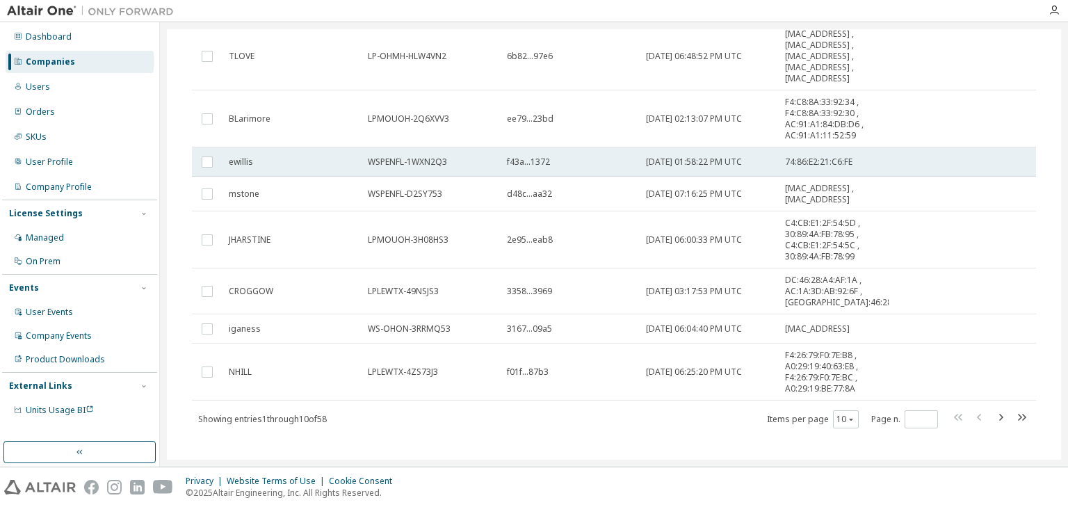
scroll to position [316, 0]
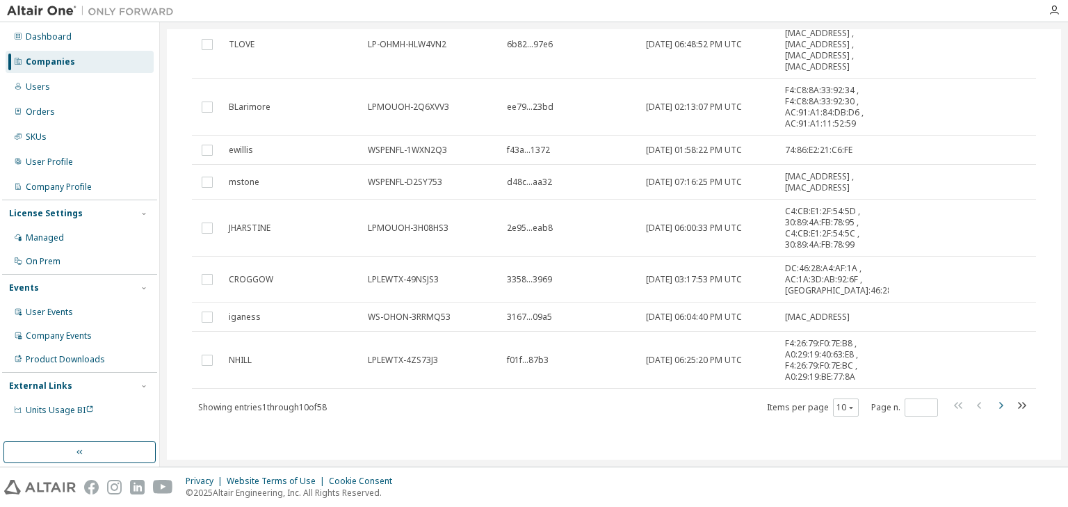
click at [999, 405] on icon "button" at bounding box center [1000, 405] width 17 height 17
type input "*"
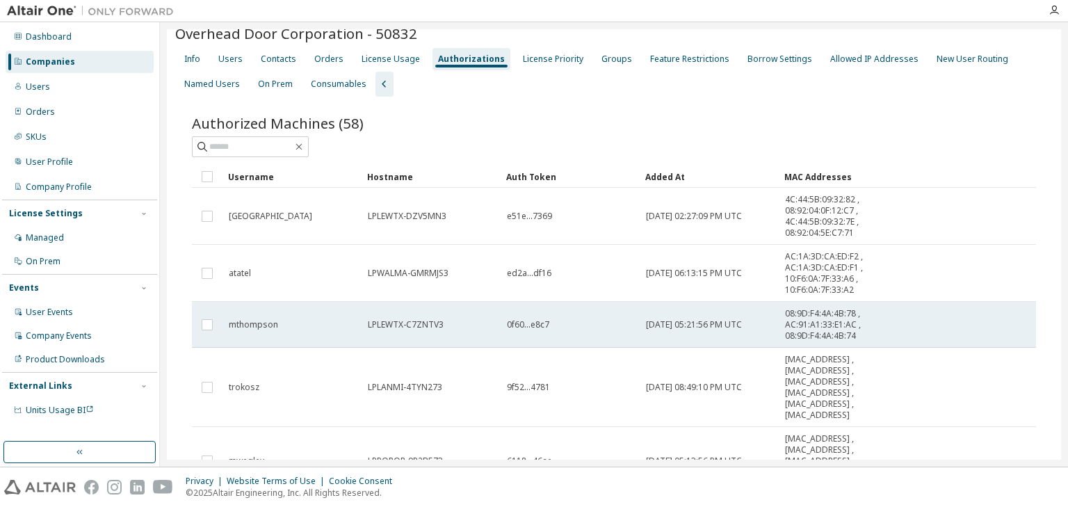
scroll to position [0, 0]
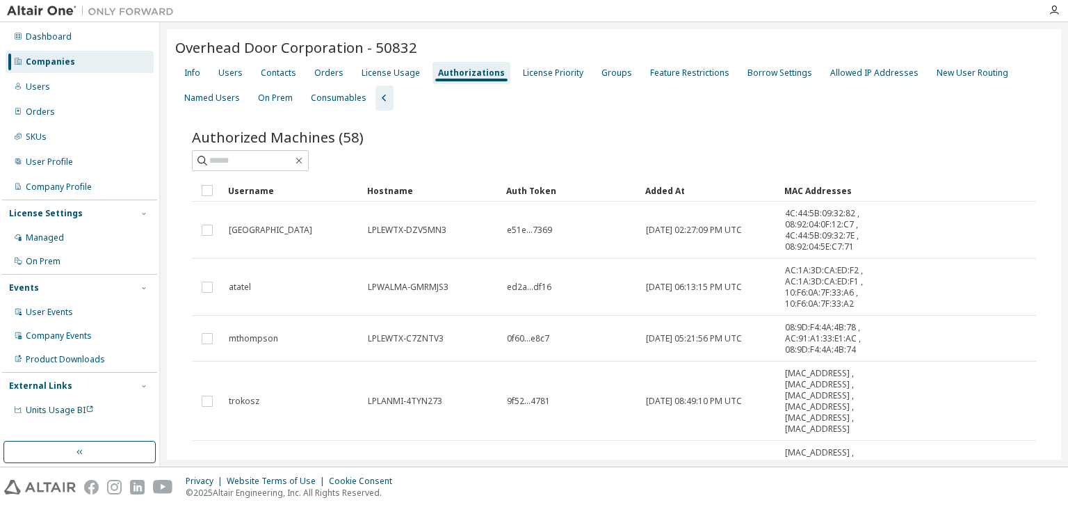
click at [49, 56] on div "Companies" at bounding box center [50, 61] width 49 height 11
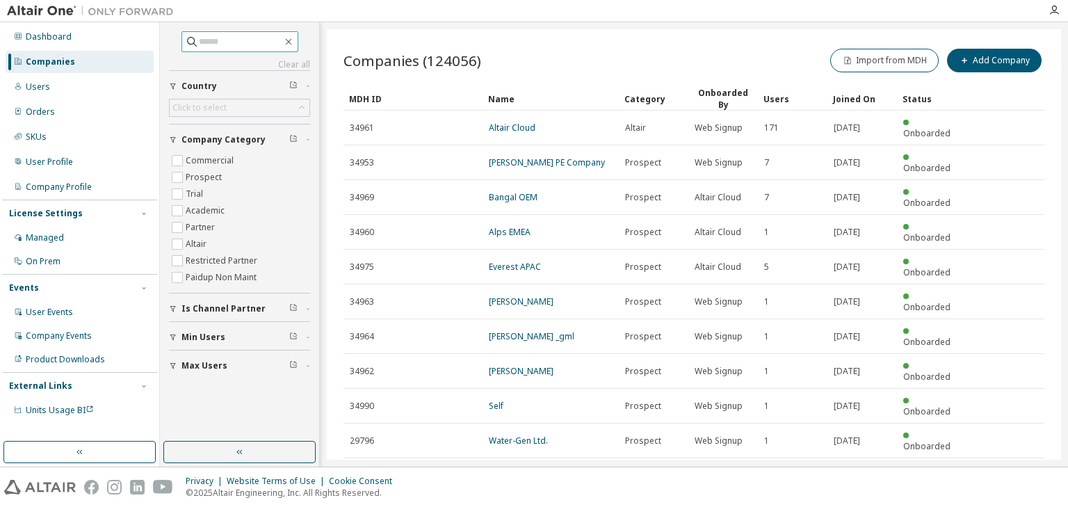
click at [213, 42] on input "text" at bounding box center [240, 42] width 83 height 14
type input "*******"
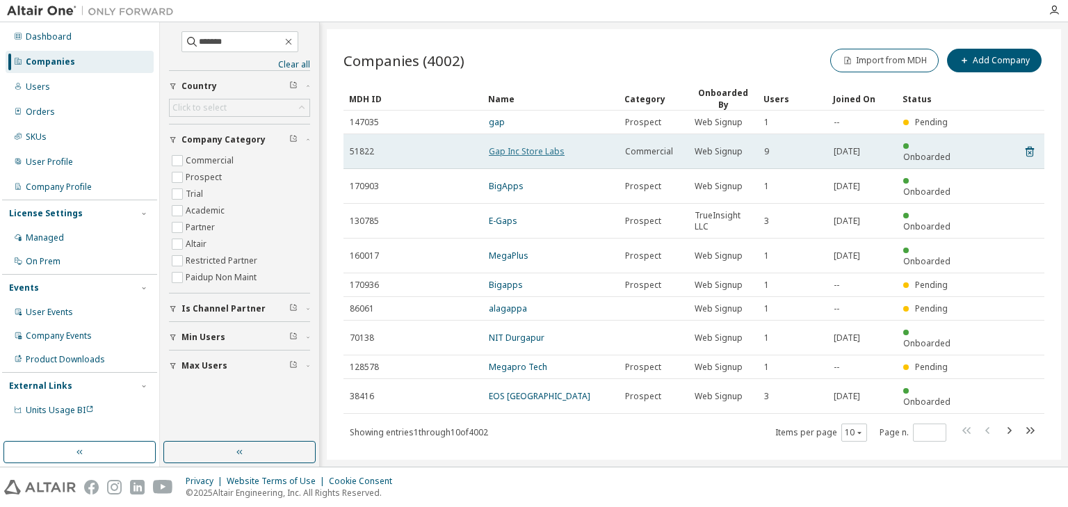
click at [515, 145] on link "Gap Inc Store Labs" at bounding box center [527, 151] width 76 height 12
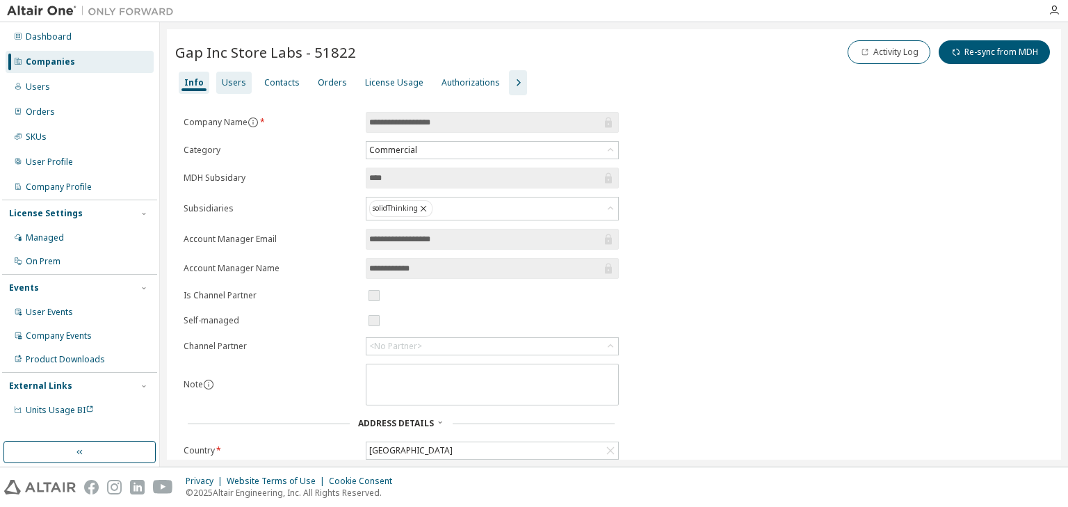
click at [234, 84] on div "Users" at bounding box center [234, 82] width 24 height 11
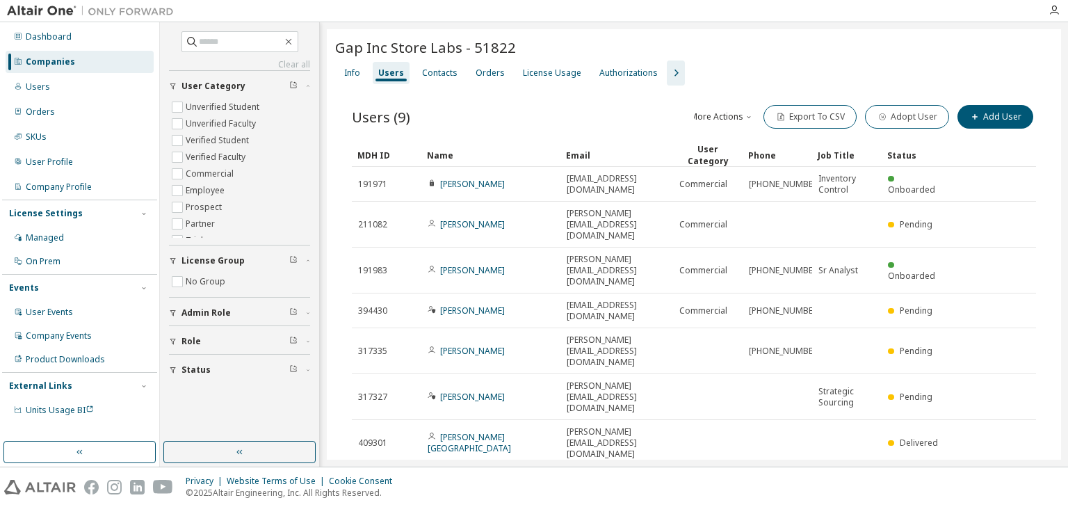
click at [954, 40] on div "Gap Inc Store Labs - 51822" at bounding box center [694, 47] width 718 height 19
